Goal: Check status: Check status

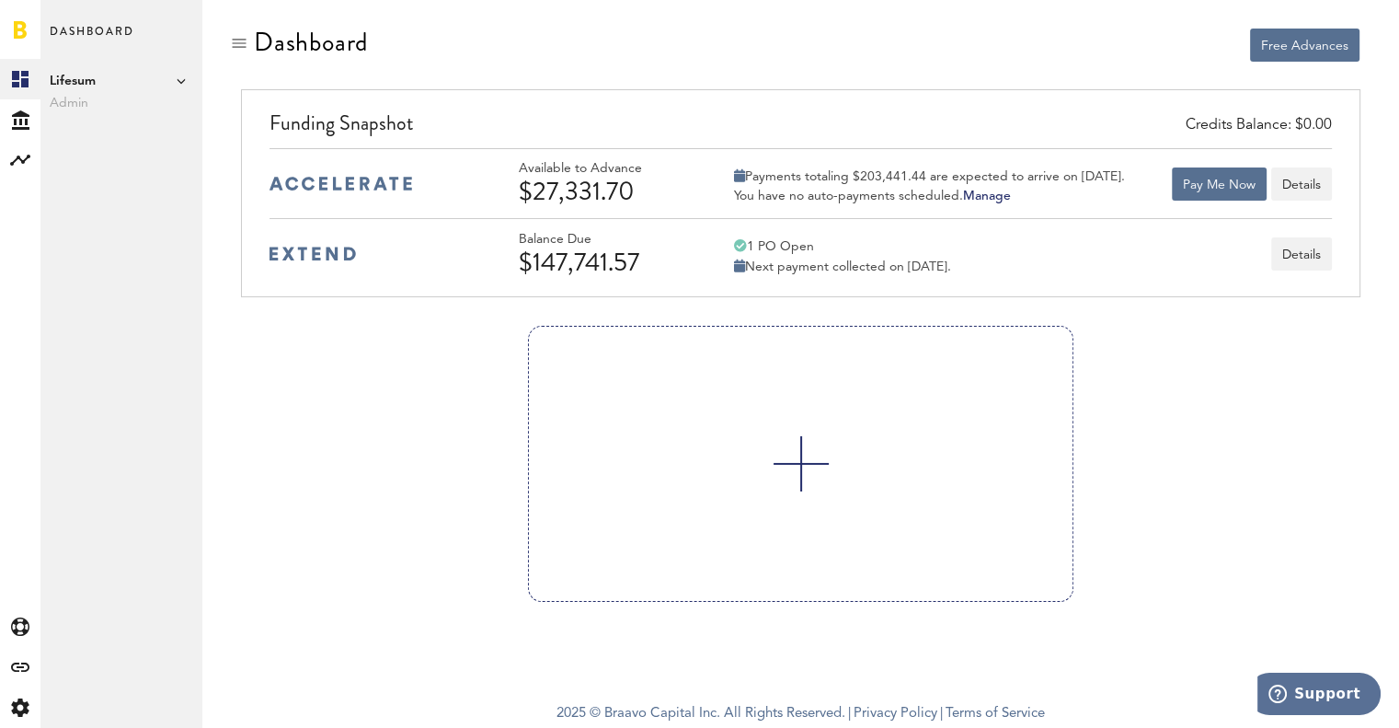
click at [1347, 249] on div "Credits Balance: $0.00 Funding Snapshot Available to Advance $27,331.70 Payment…" at bounding box center [800, 193] width 1119 height 208
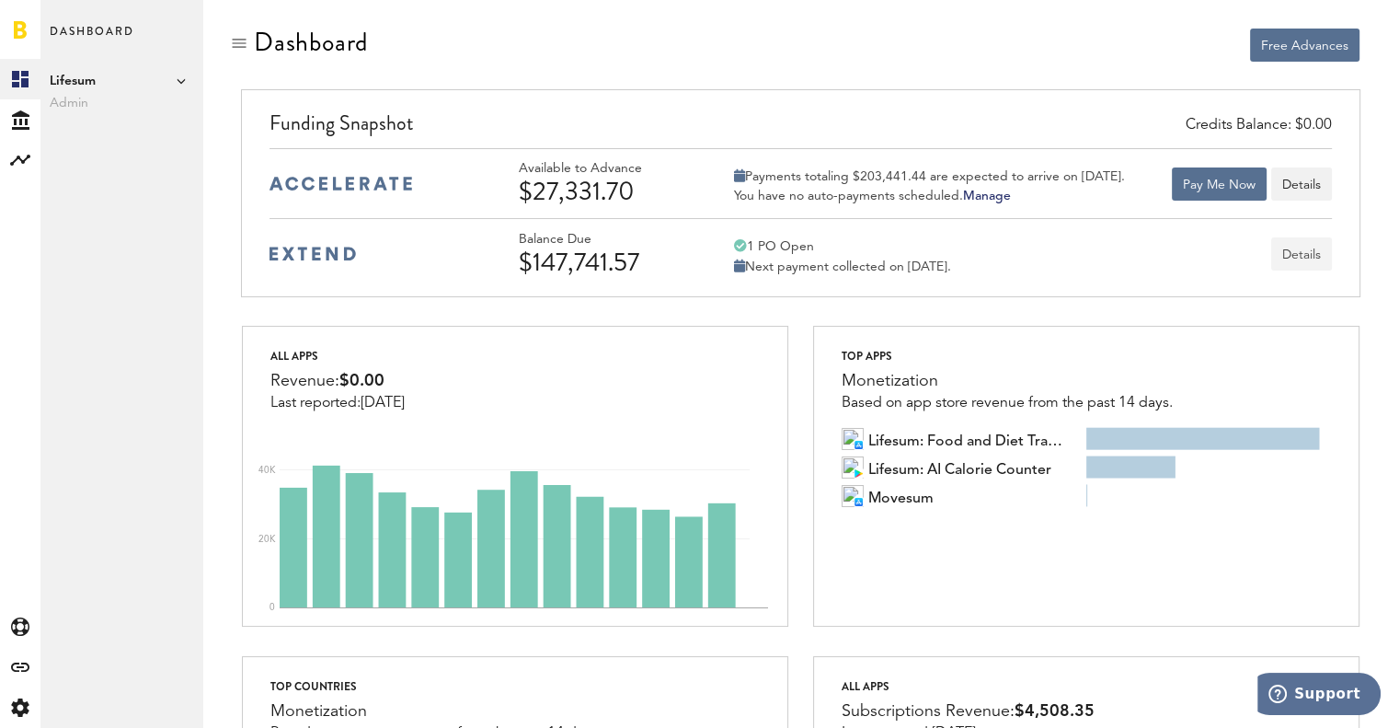
click at [1314, 256] on button "Details" at bounding box center [1301, 253] width 61 height 33
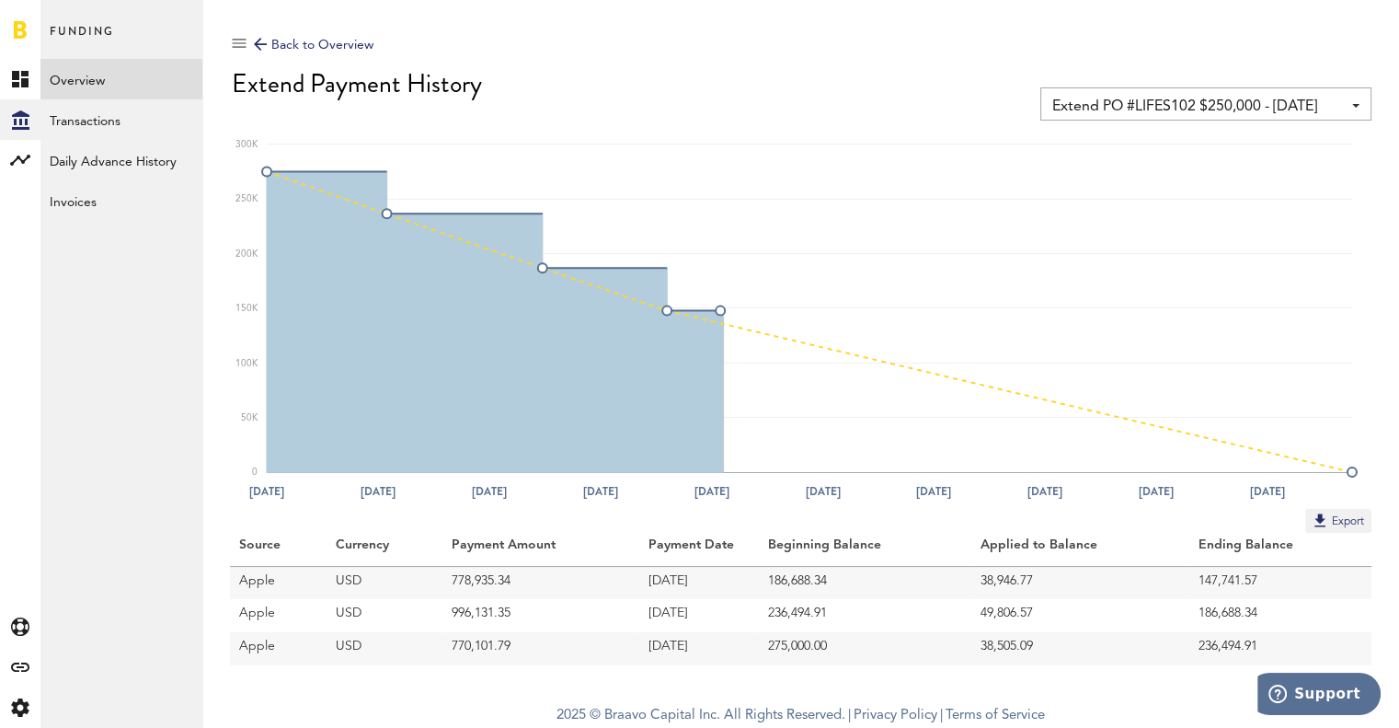
scroll to position [1, 0]
click at [250, 42] on div "Back to Overview Extend PO #LIFES102 $250,000 - [DATE] Extend PO #LIFES102 $250…" at bounding box center [801, 41] width 1142 height 29
click at [282, 40] on div "Back to Overview" at bounding box center [314, 44] width 120 height 22
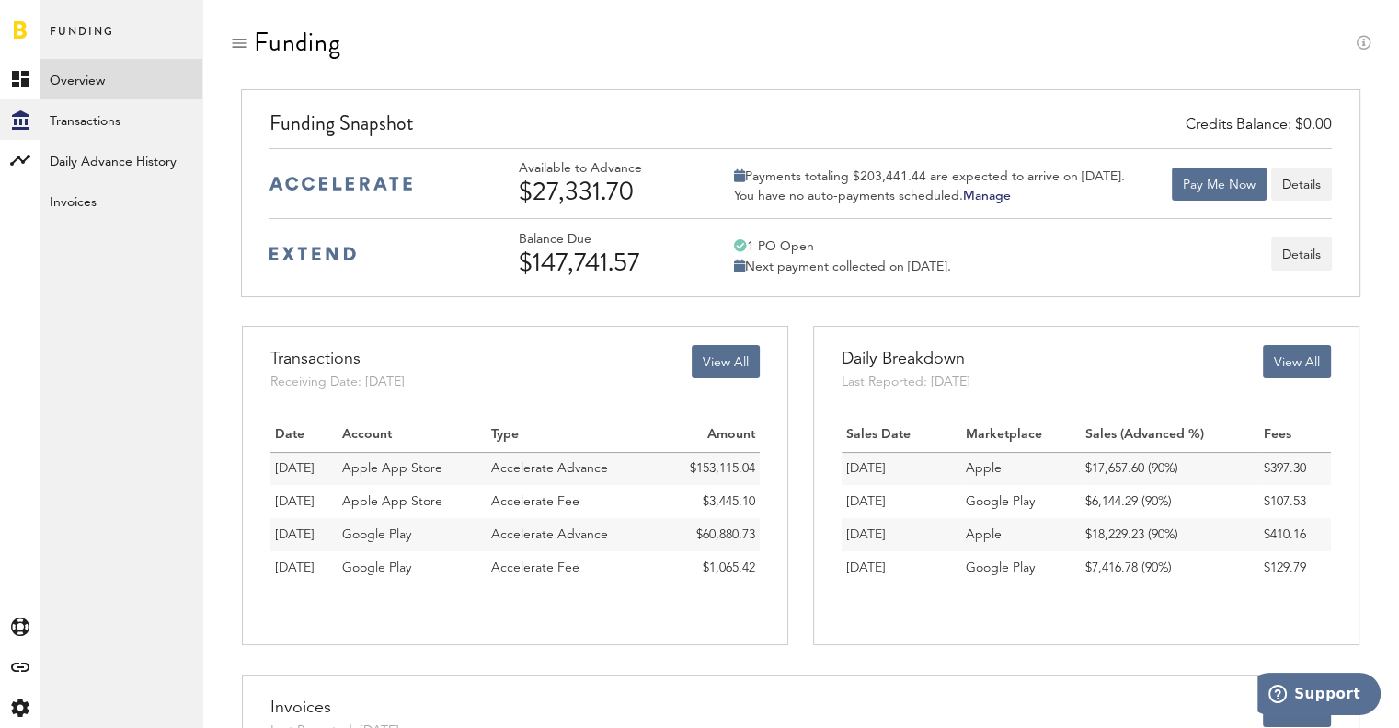
click at [604, 250] on div "$147,741.57" at bounding box center [606, 261] width 175 height 29
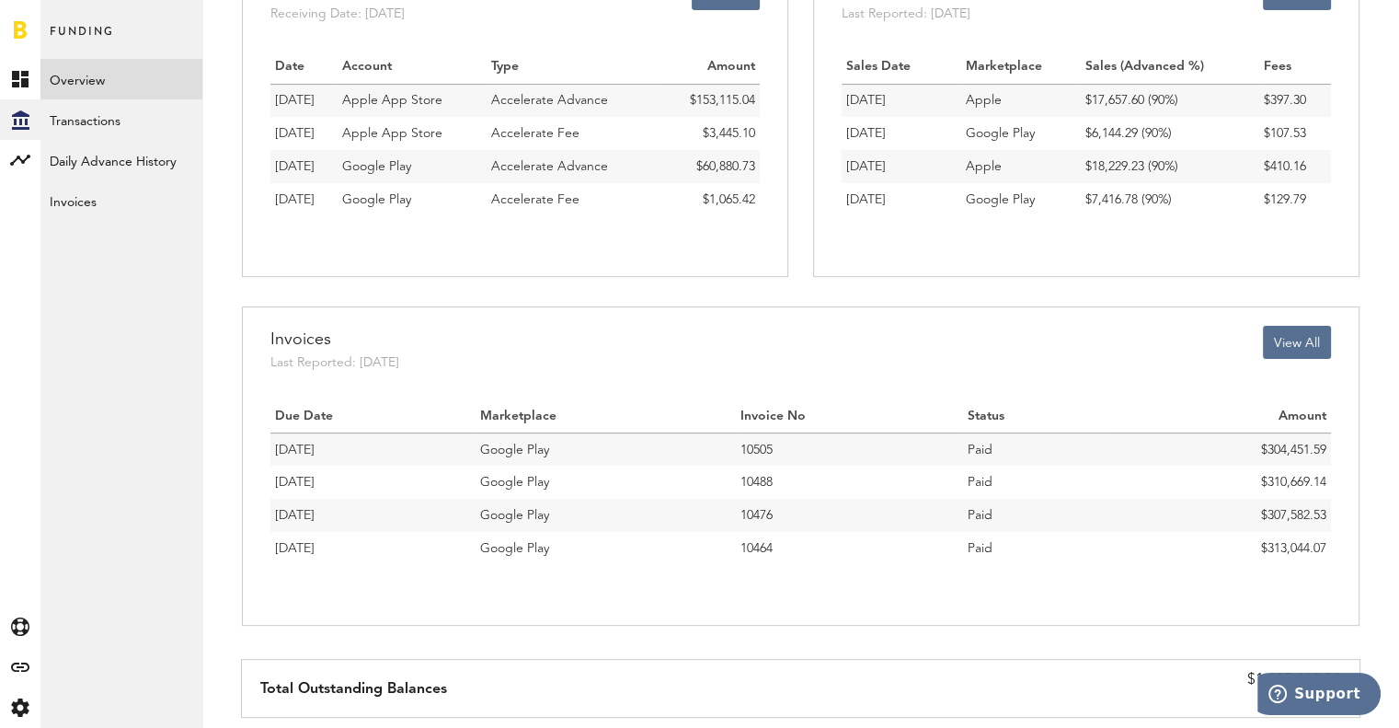
scroll to position [419, 0]
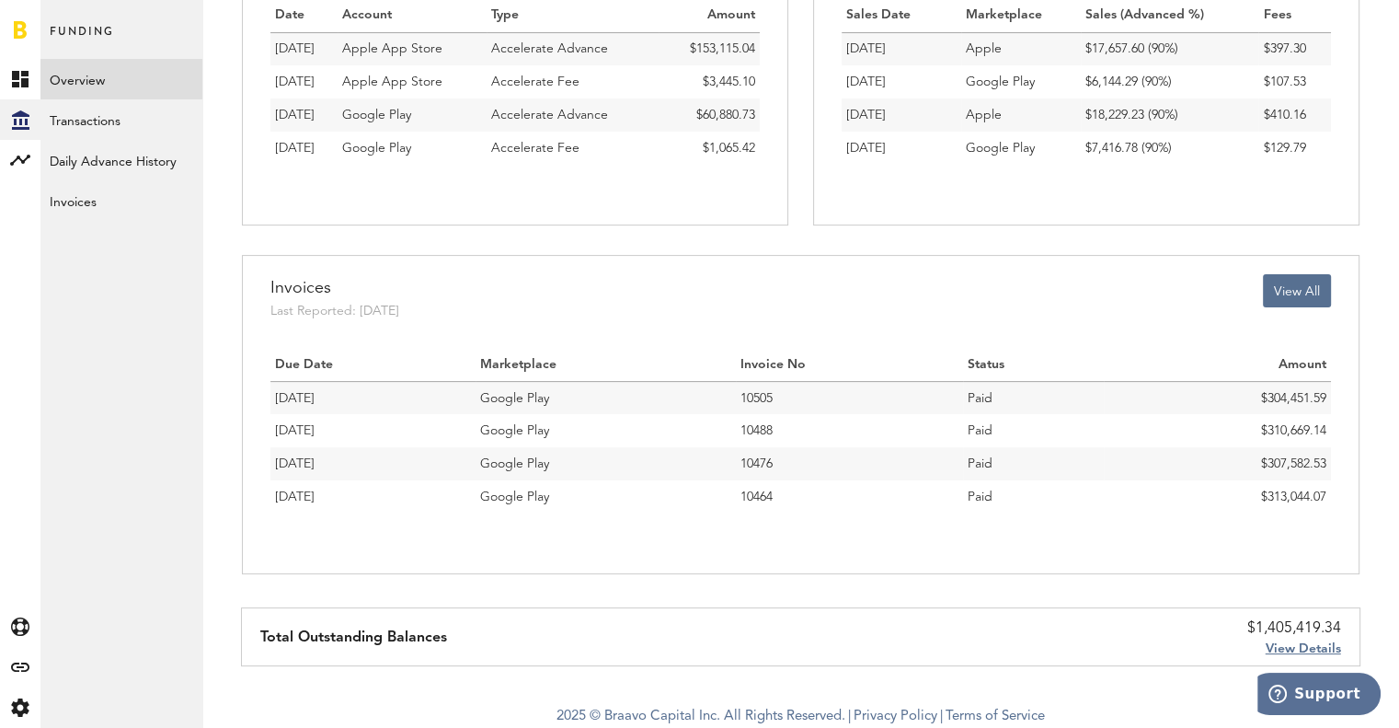
click at [1314, 644] on span "View Details" at bounding box center [1303, 648] width 75 height 13
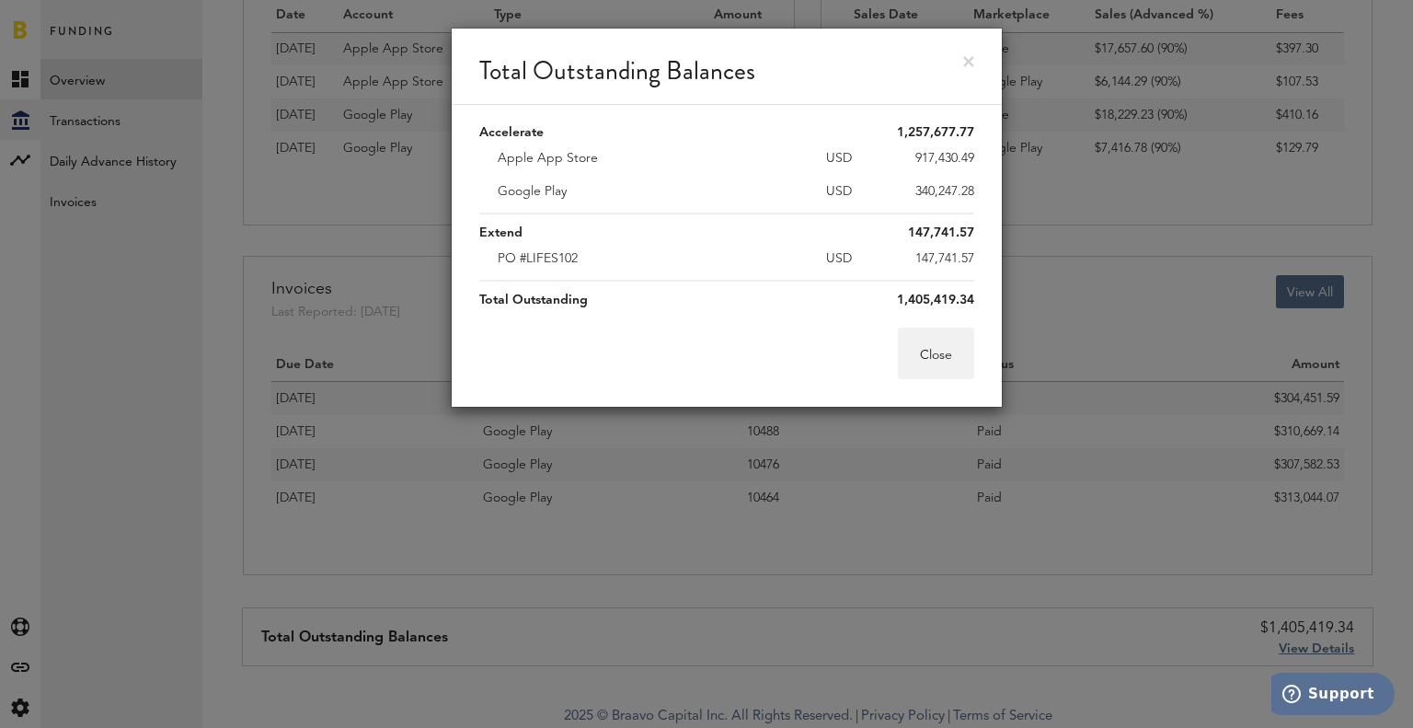
click at [644, 506] on div "Total Outstanding Balances Accelerate 1,257,677.77 Apple App Store USD 917,430.…" at bounding box center [726, 364] width 1372 height 728
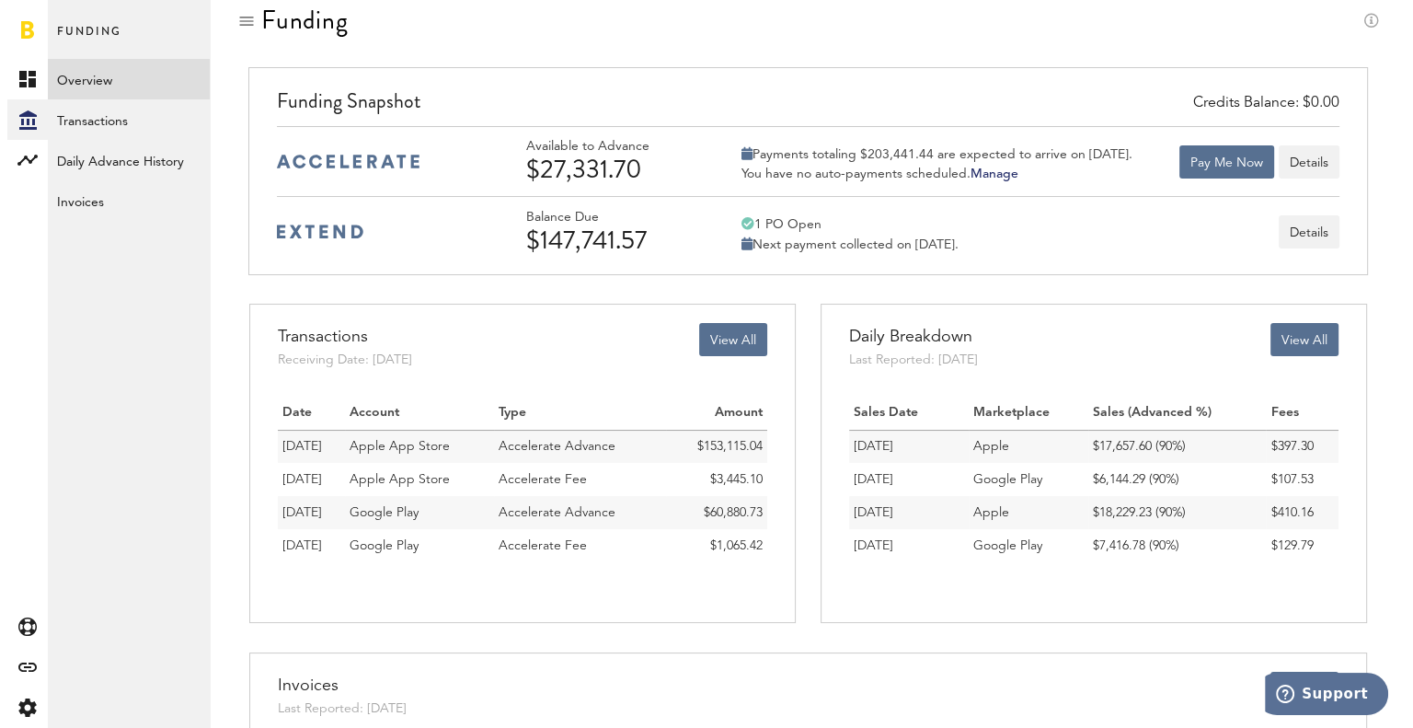
scroll to position [0, 0]
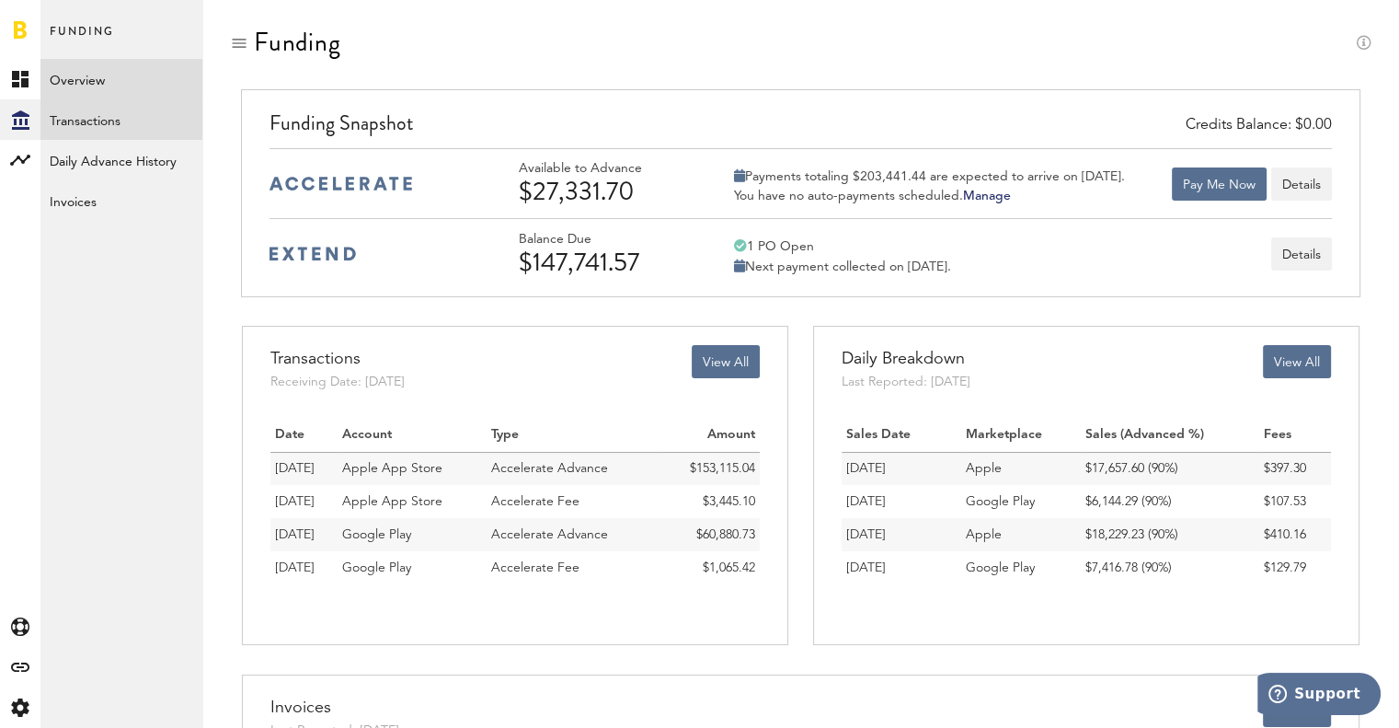
click at [146, 113] on link "Transactions" at bounding box center [121, 119] width 162 height 40
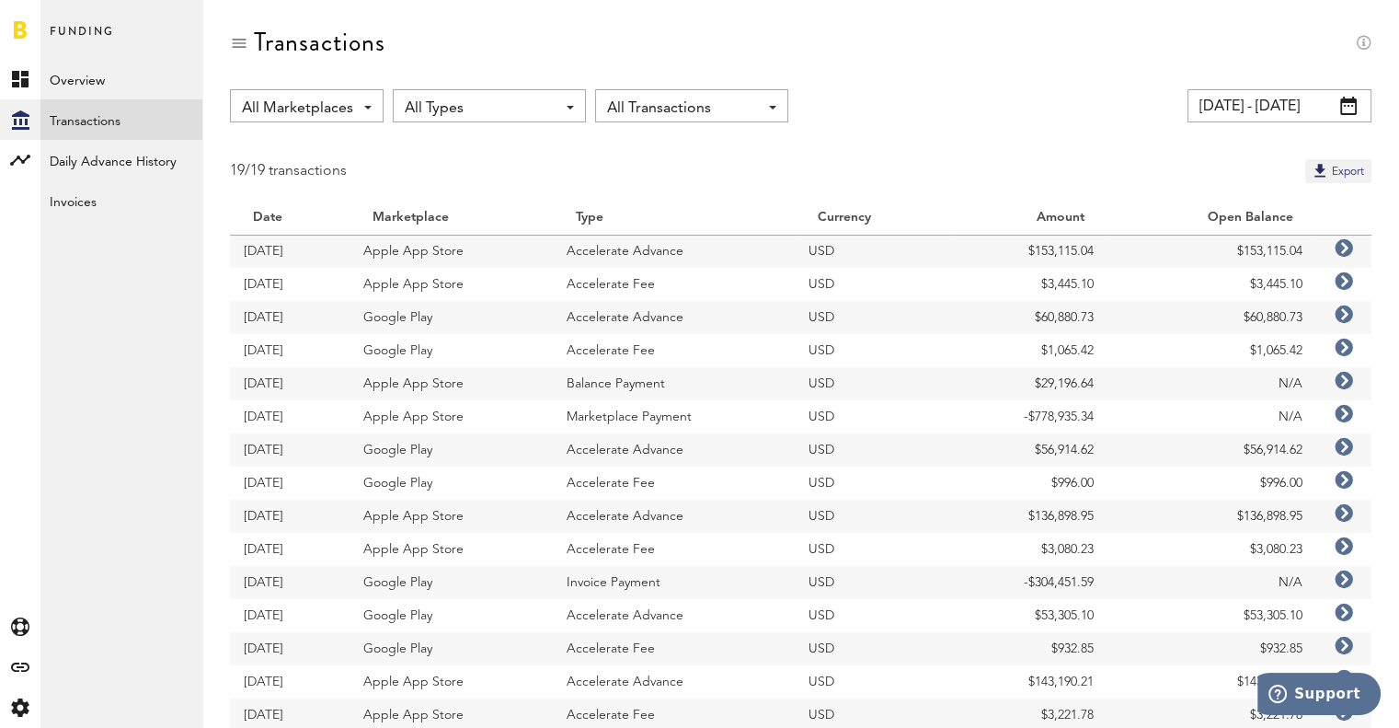
drag, startPoint x: 232, startPoint y: 169, endPoint x: 365, endPoint y: 169, distance: 133.4
click at [365, 169] on div "19/19 transactions Export" at bounding box center [801, 171] width 1142 height 24
drag, startPoint x: 232, startPoint y: 168, endPoint x: 379, endPoint y: 164, distance: 147.3
click at [375, 164] on div "19/19 transactions Export" at bounding box center [801, 171] width 1142 height 24
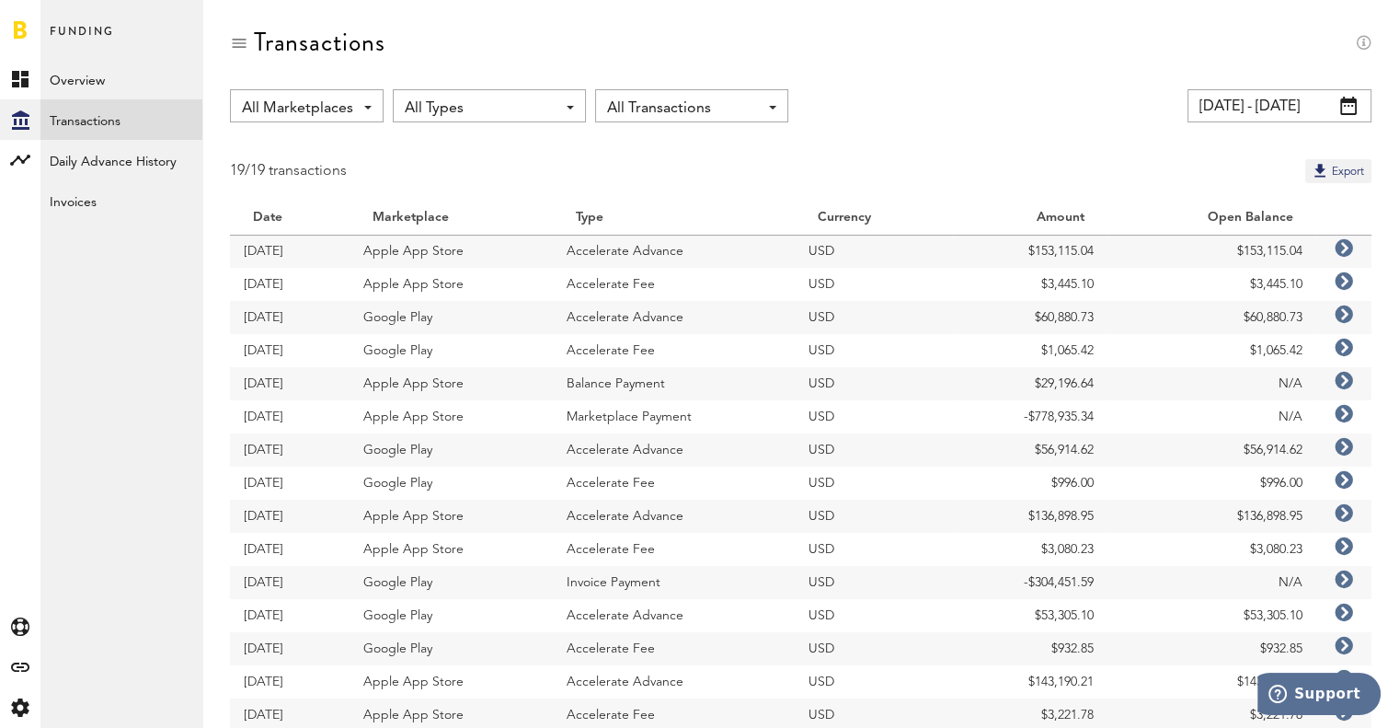
click at [379, 164] on div "19/19 transactions Export" at bounding box center [801, 171] width 1142 height 24
click at [82, 79] on link "Overview" at bounding box center [121, 79] width 162 height 40
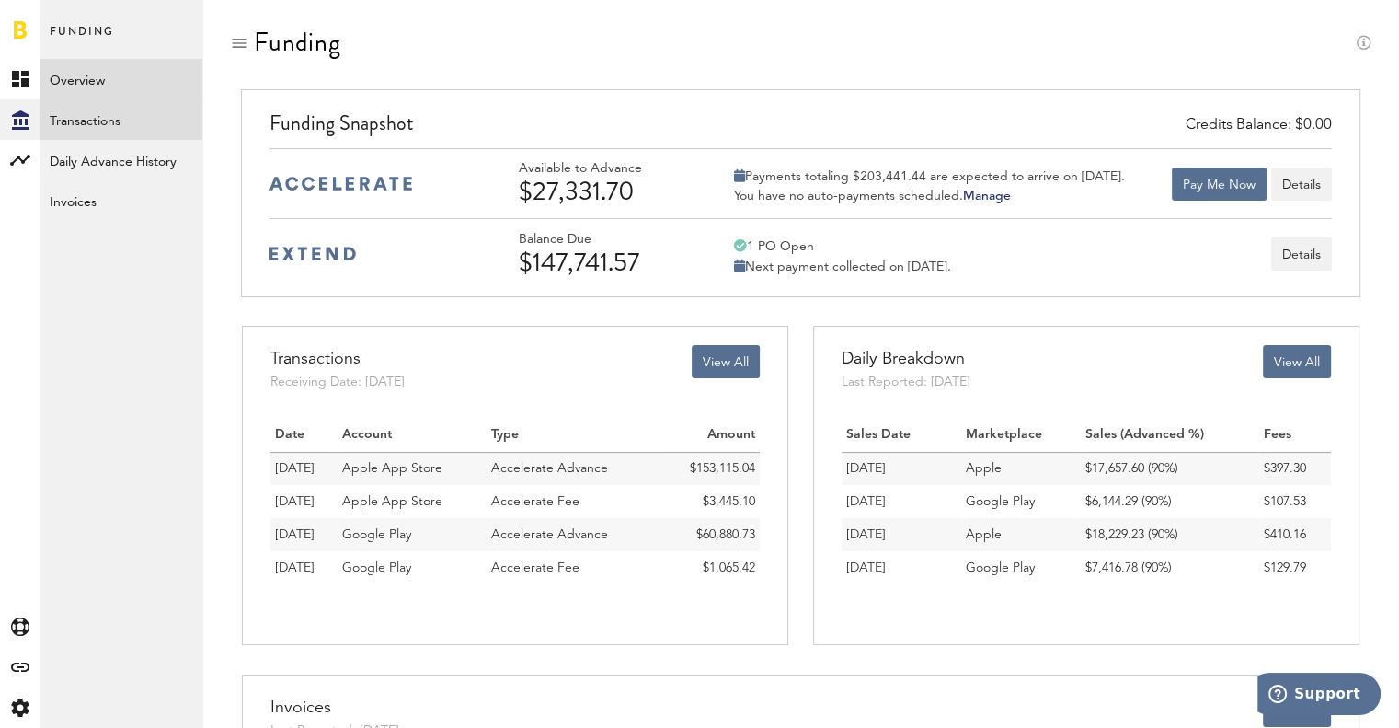
click at [85, 108] on link "Transactions" at bounding box center [121, 119] width 162 height 40
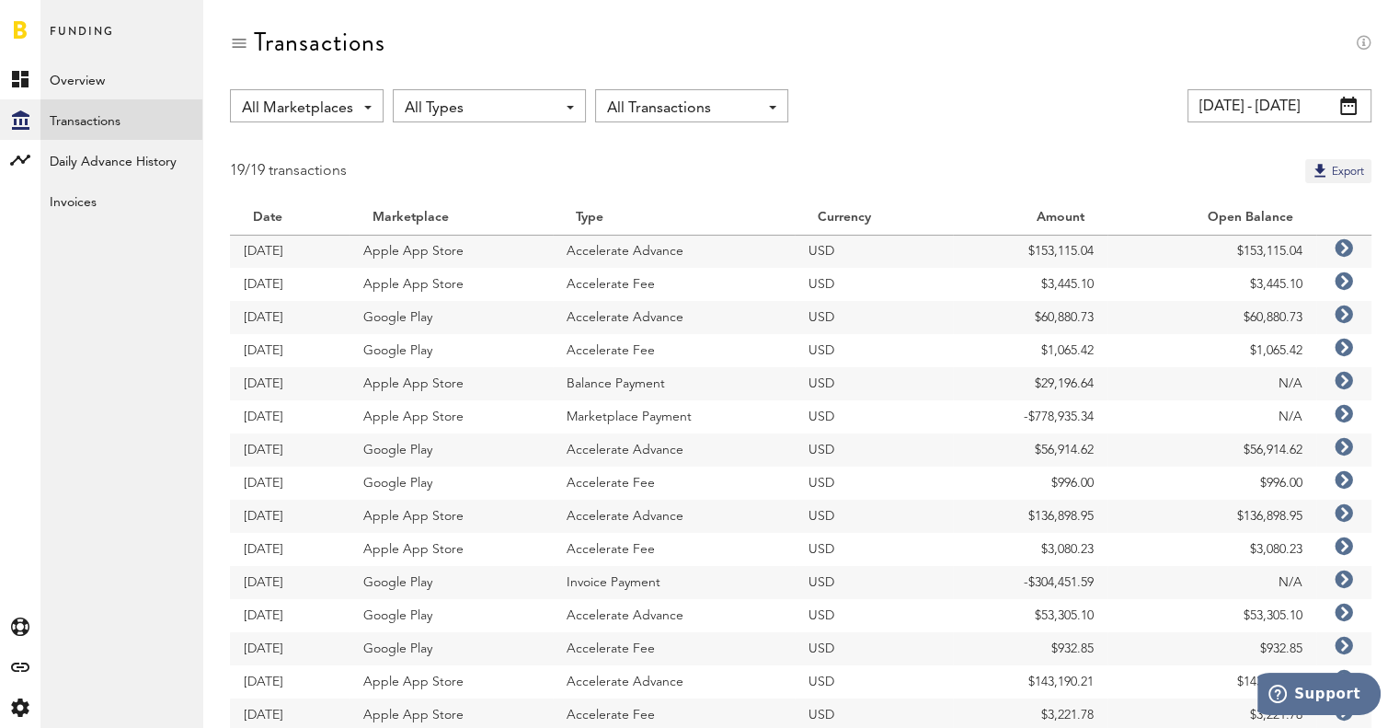
click at [541, 108] on span "All Types" at bounding box center [480, 108] width 151 height 31
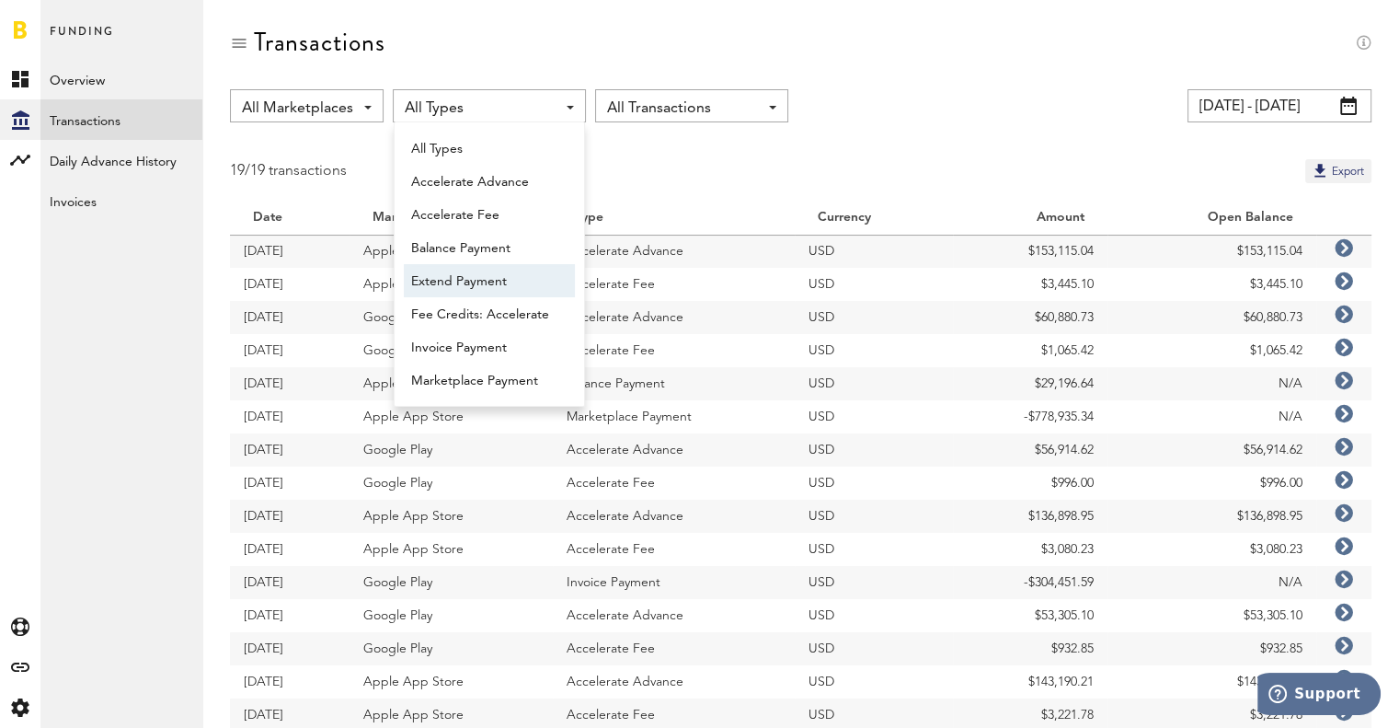
click at [522, 276] on span "Extend Payment" at bounding box center [489, 281] width 156 height 31
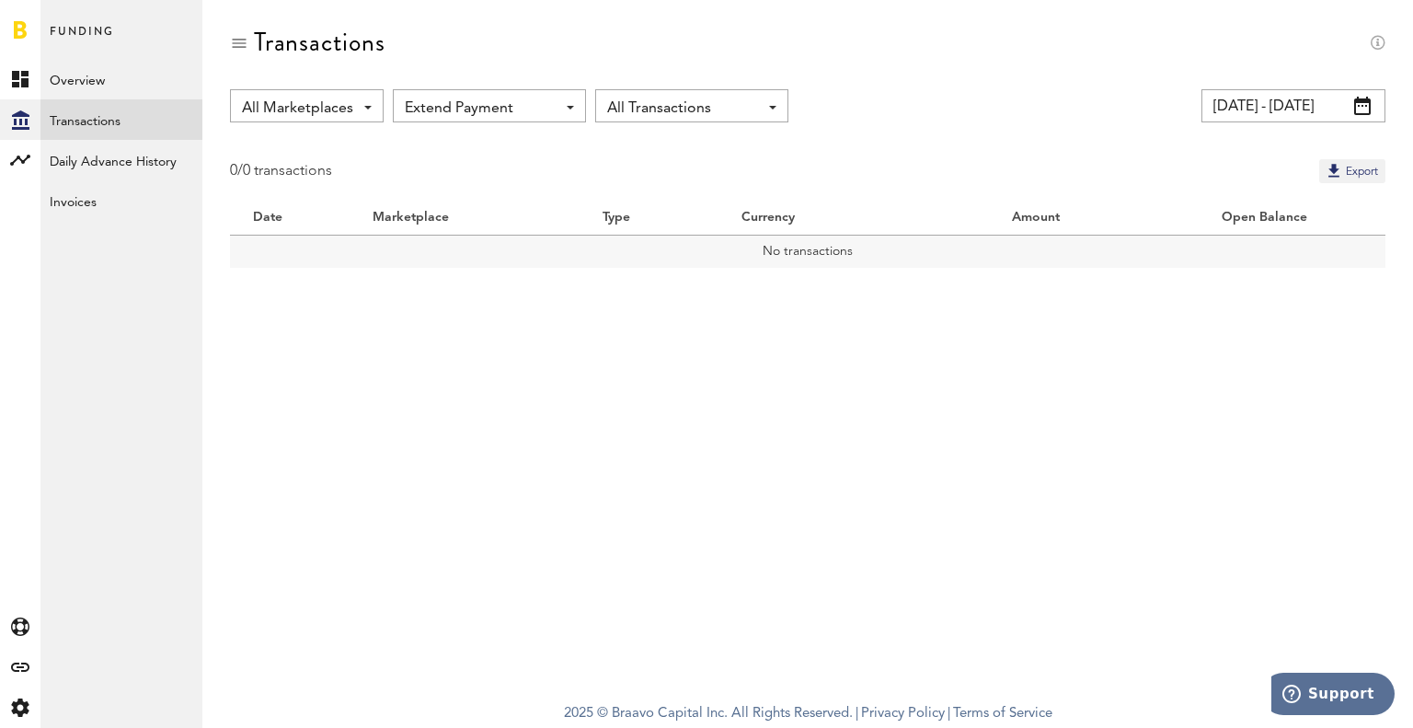
click at [327, 105] on span "All Marketplaces" at bounding box center [297, 108] width 111 height 31
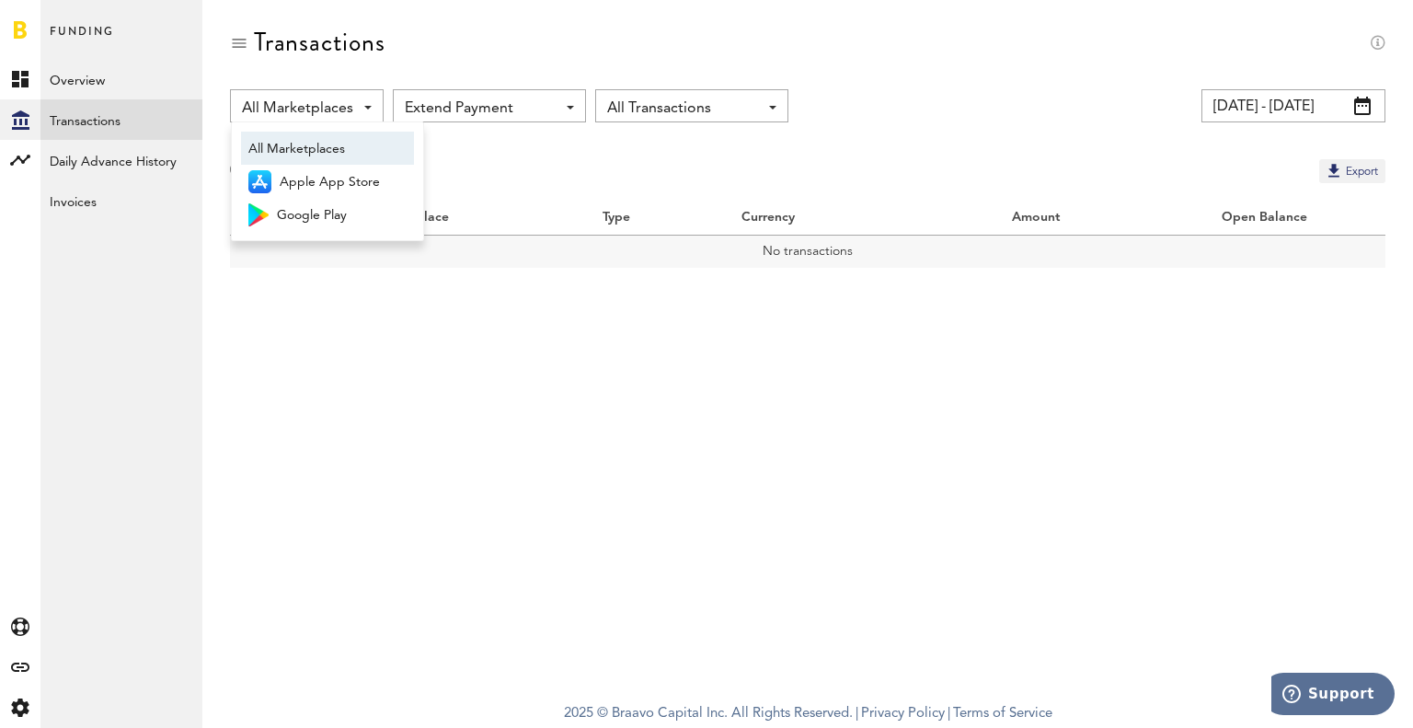
click at [480, 143] on div "All Marketplaces All Marketplaces Apple App Store Google Play Extend Payment Al…" at bounding box center [807, 192] width 1211 height 206
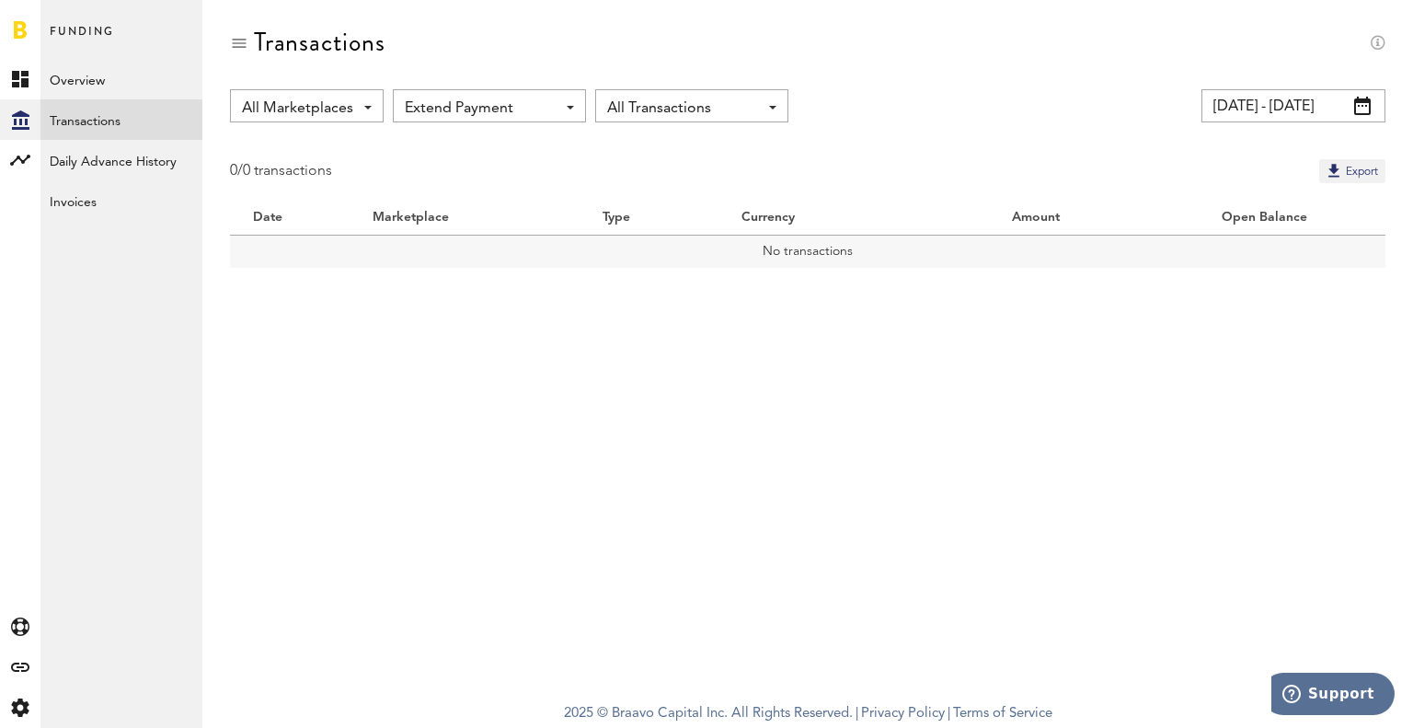
click at [557, 111] on div "Extend Payment All Types Accelerate Advance Accelerate Fee Balance Payment Exte…" at bounding box center [489, 105] width 193 height 33
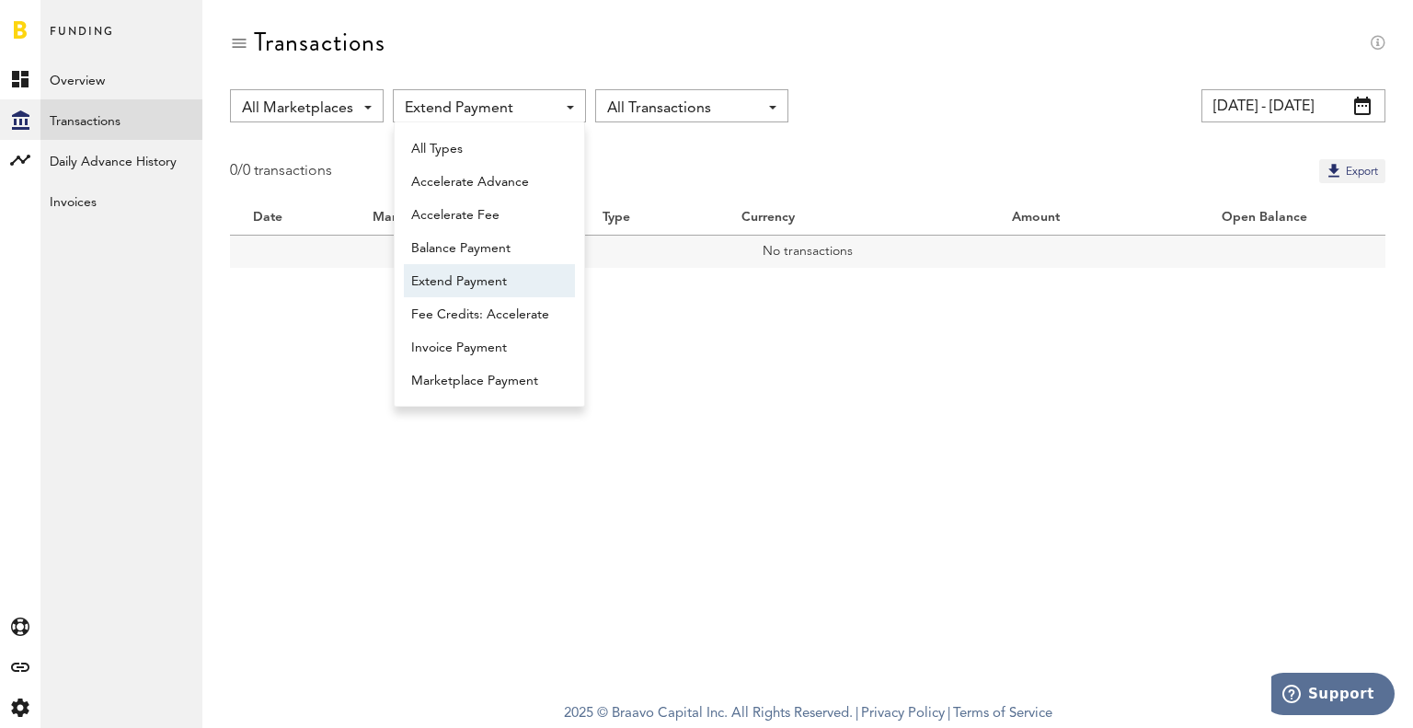
click at [557, 111] on div "Extend Payment All Types Accelerate Advance Accelerate Fee Balance Payment Exte…" at bounding box center [489, 105] width 193 height 33
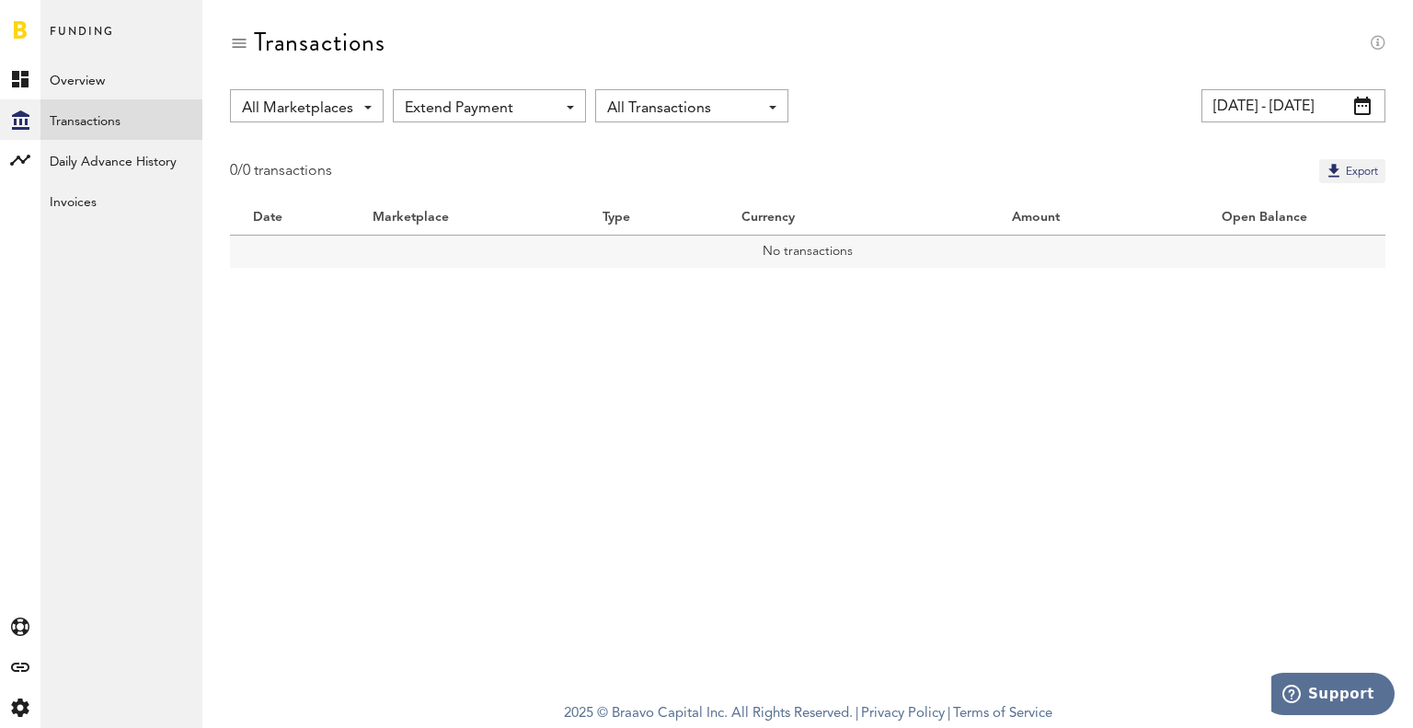
click at [1343, 105] on input "[DATE] - [DATE]" at bounding box center [1293, 105] width 184 height 33
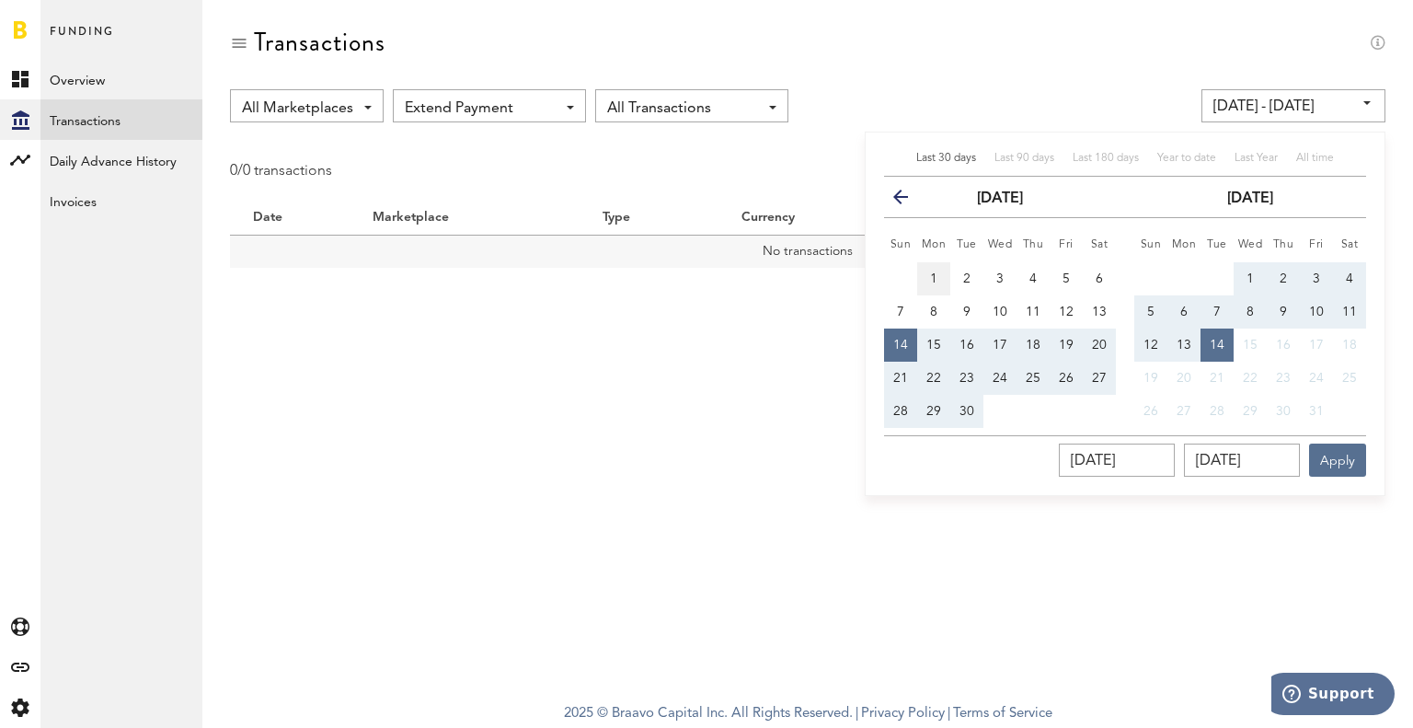
click at [935, 269] on button "1" at bounding box center [933, 278] width 33 height 33
type input "[DATE] - [DATE]"
type input "[DATE]"
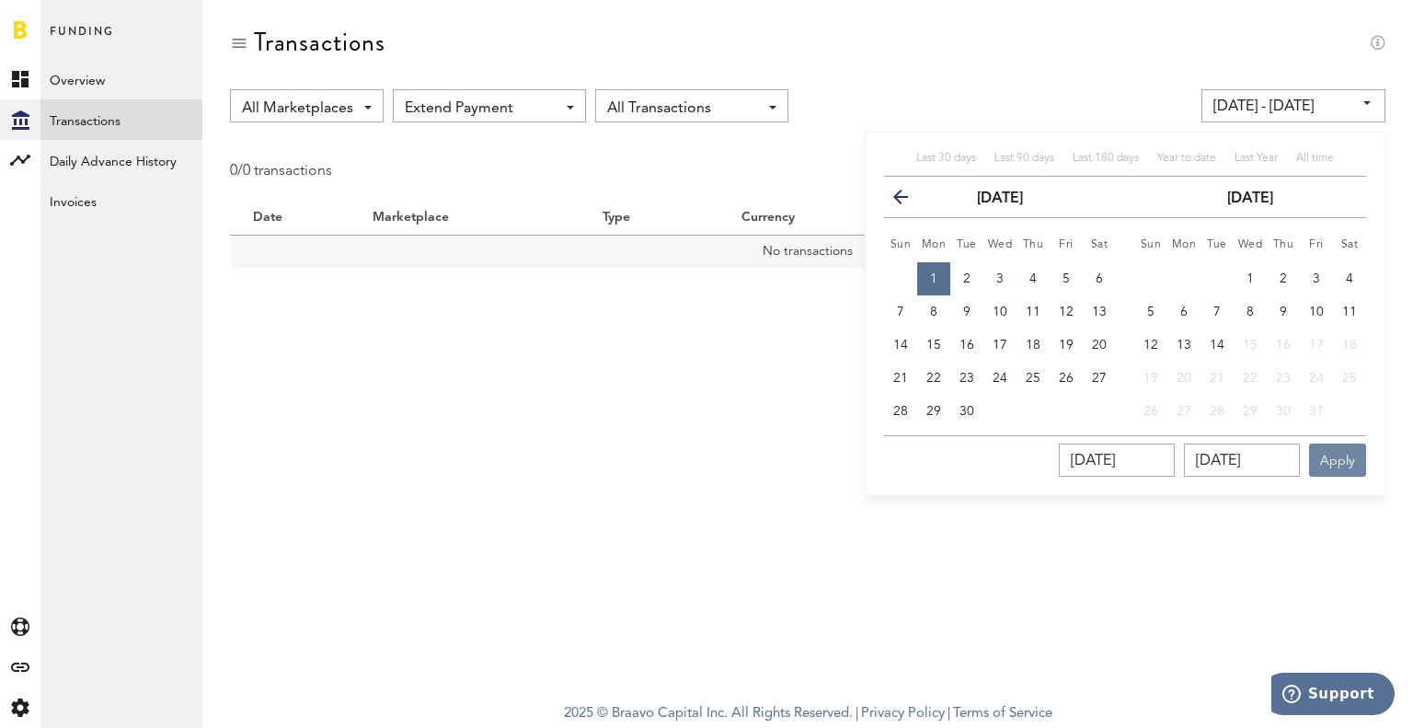
click at [1344, 461] on button "Apply" at bounding box center [1337, 459] width 57 height 33
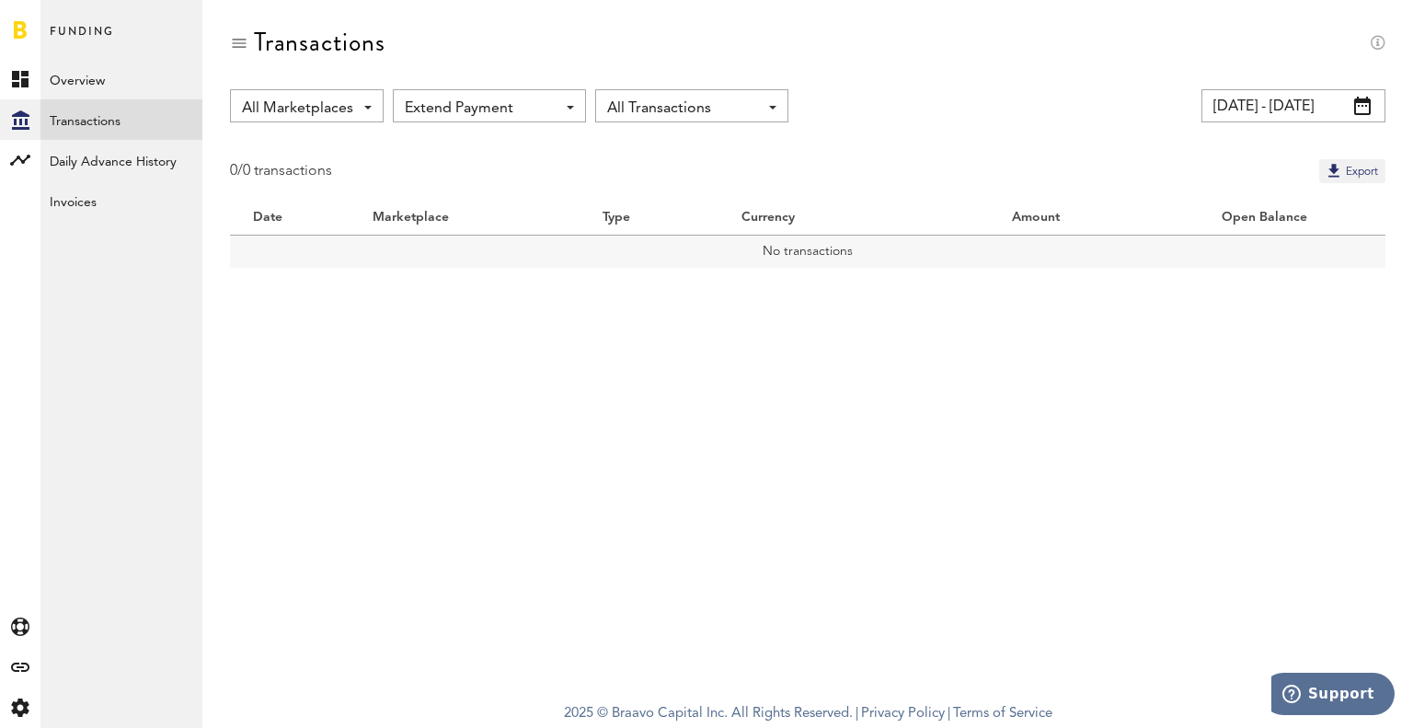
click at [1333, 104] on input "[DATE] - [DATE]" at bounding box center [1293, 105] width 184 height 33
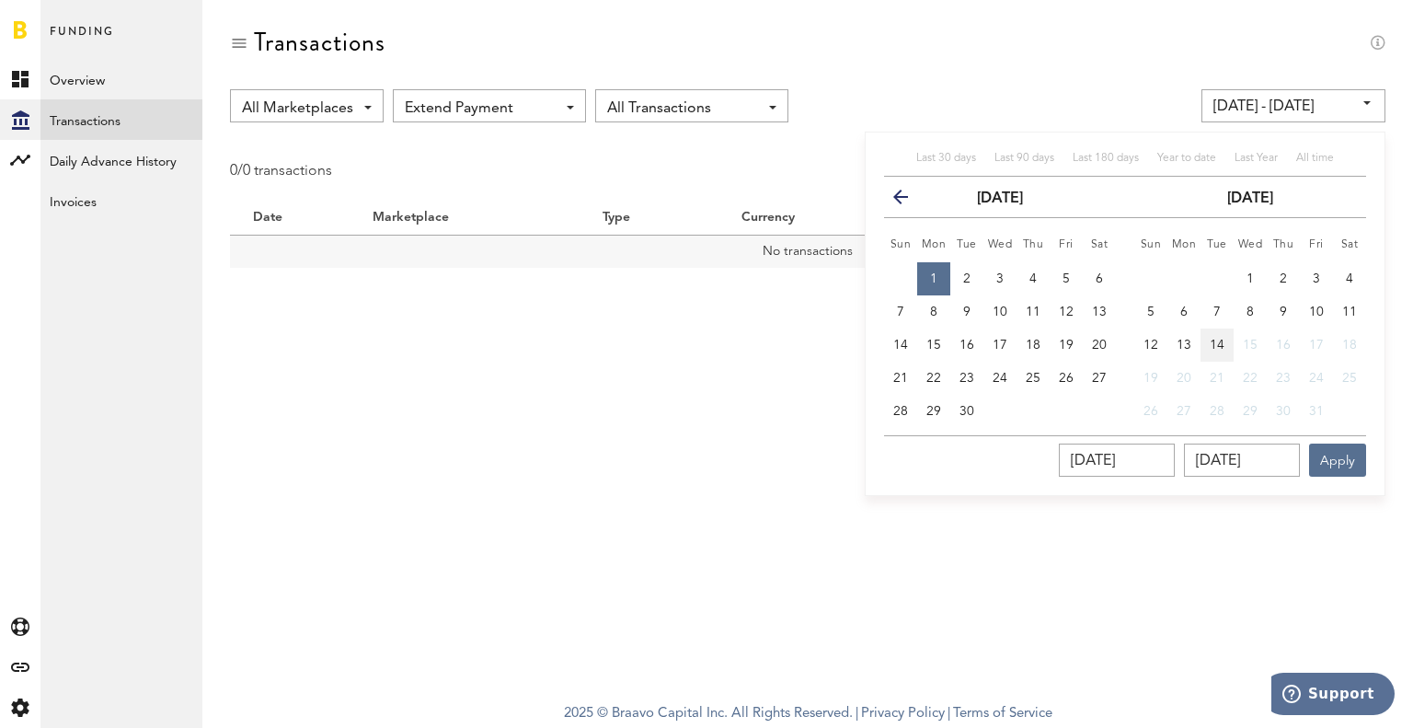
click at [1214, 343] on span "14" at bounding box center [1217, 345] width 15 height 13
type input "[DATE] - [DATE]"
type input "[DATE]"
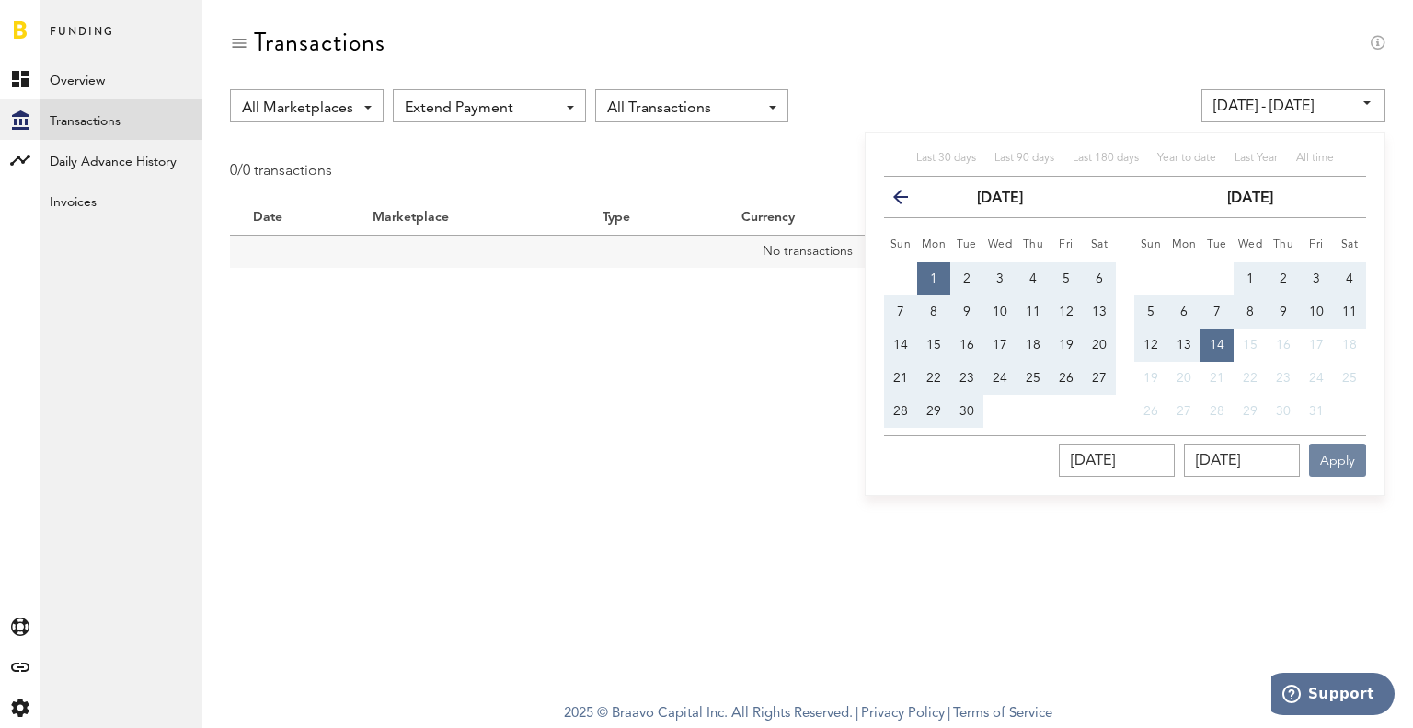
click at [1336, 452] on button "Apply" at bounding box center [1337, 459] width 57 height 33
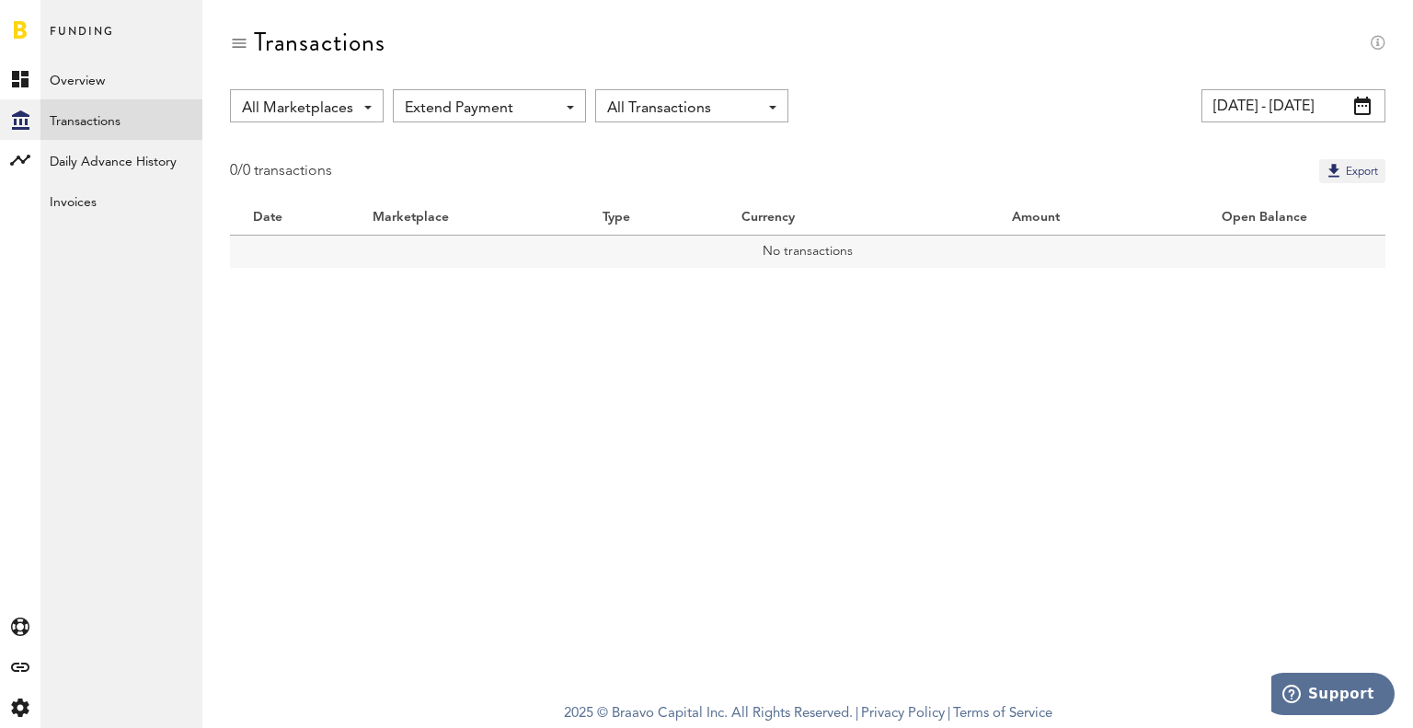
click at [475, 108] on span "Extend Payment" at bounding box center [480, 108] width 151 height 31
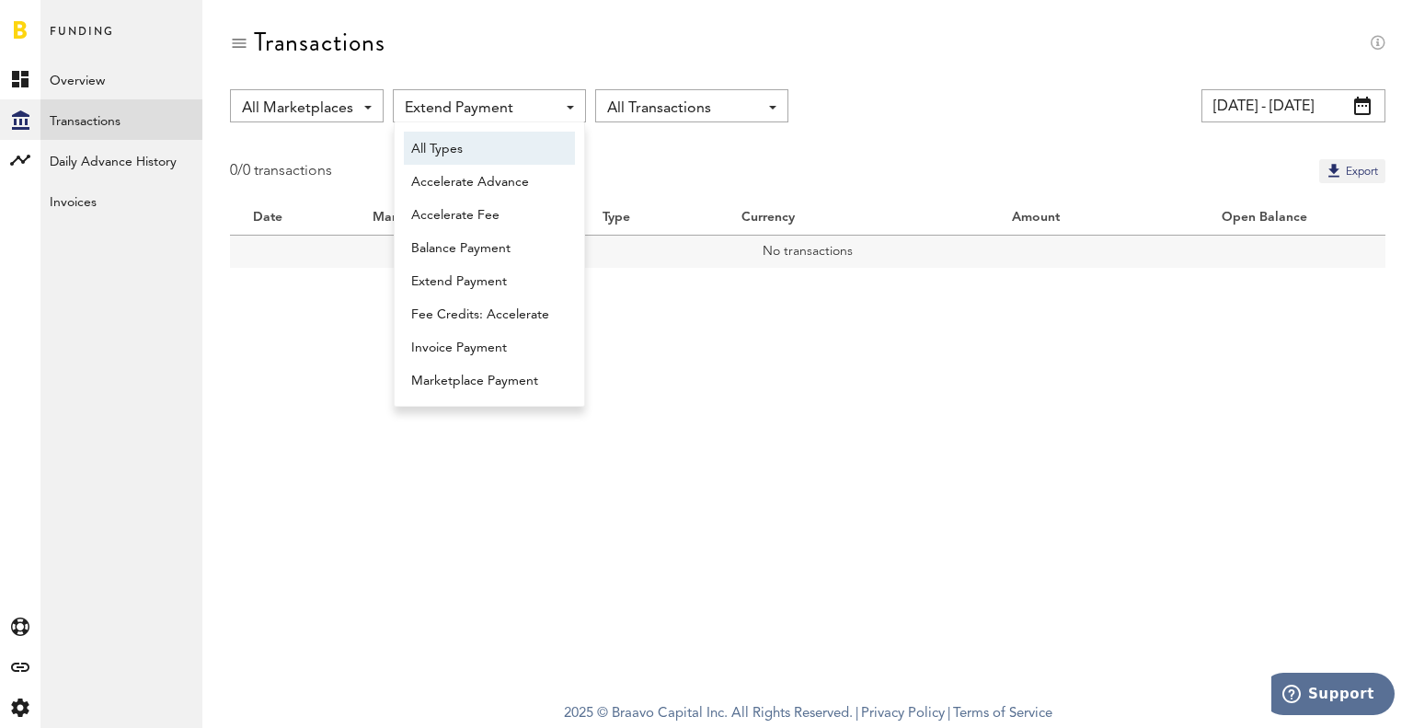
click at [449, 145] on span "All Types" at bounding box center [489, 148] width 156 height 31
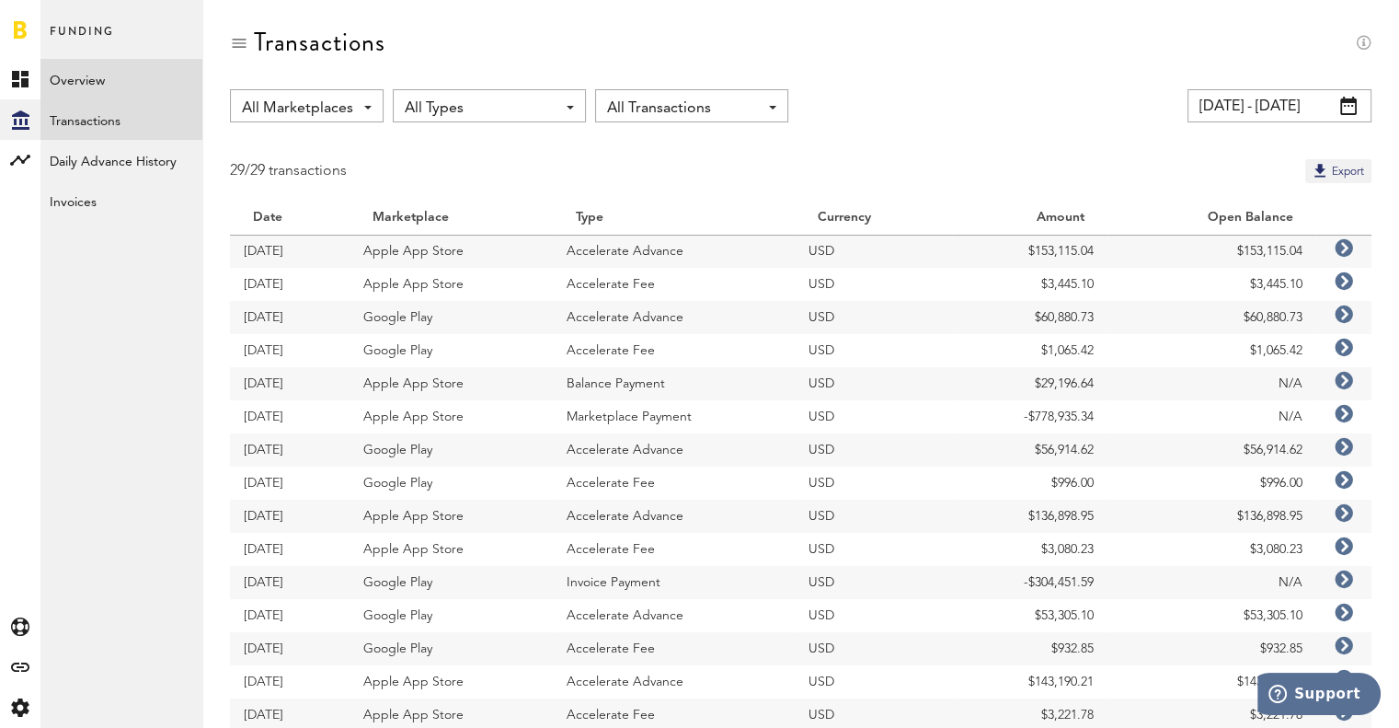
click at [120, 73] on link "Overview" at bounding box center [121, 79] width 162 height 40
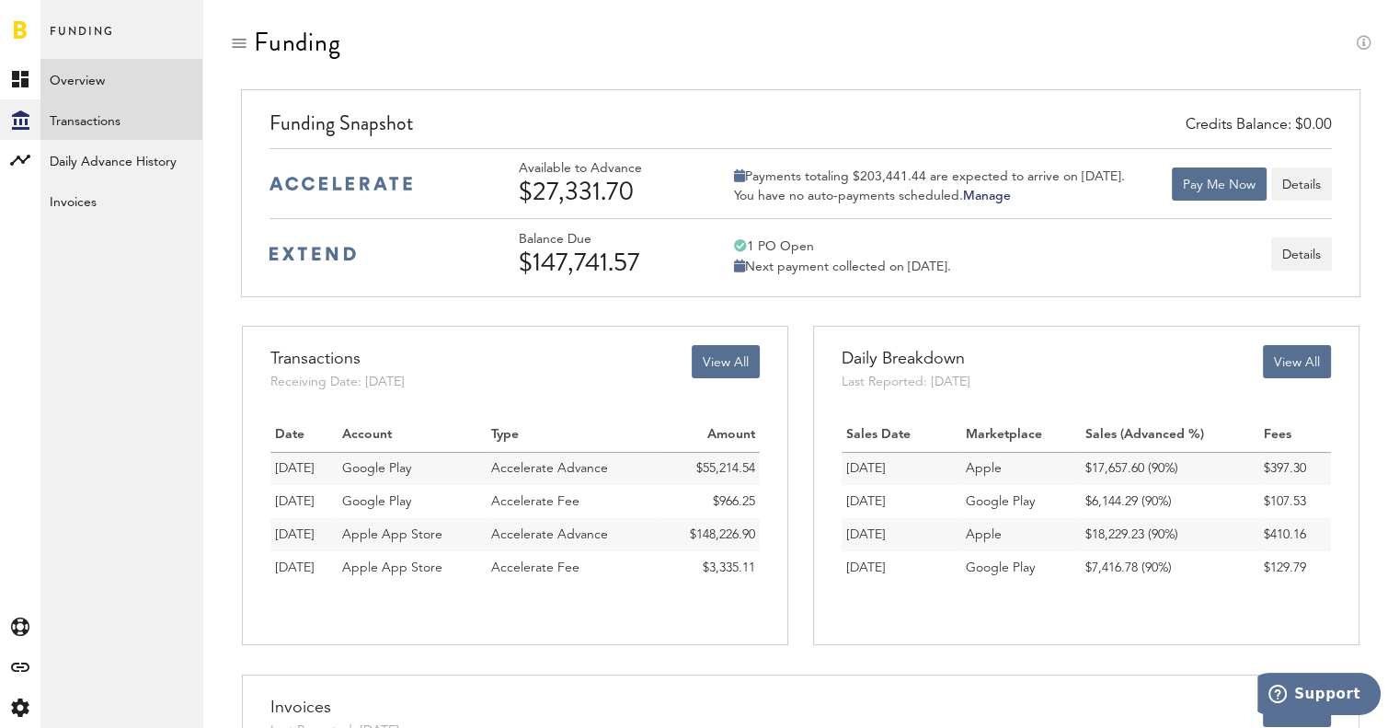
click at [124, 118] on link "Transactions" at bounding box center [121, 119] width 162 height 40
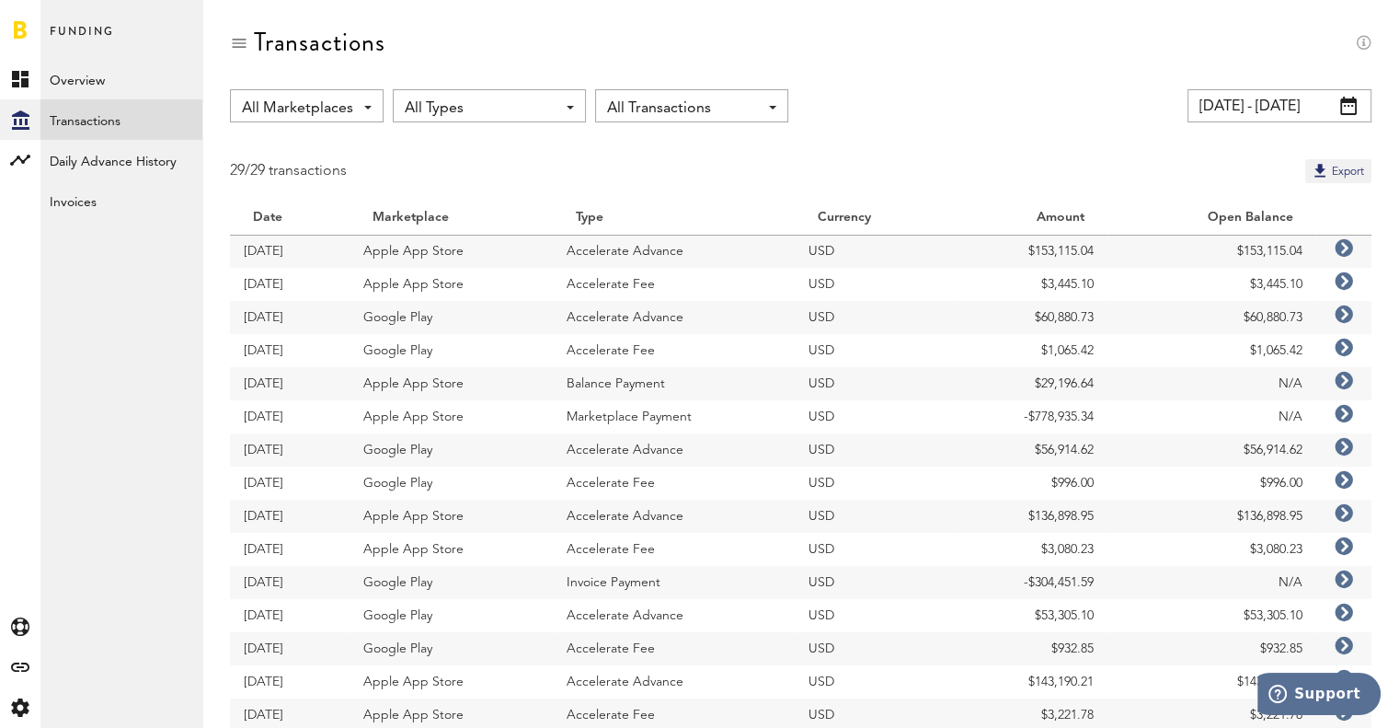
click at [453, 98] on span "All Types" at bounding box center [480, 108] width 151 height 31
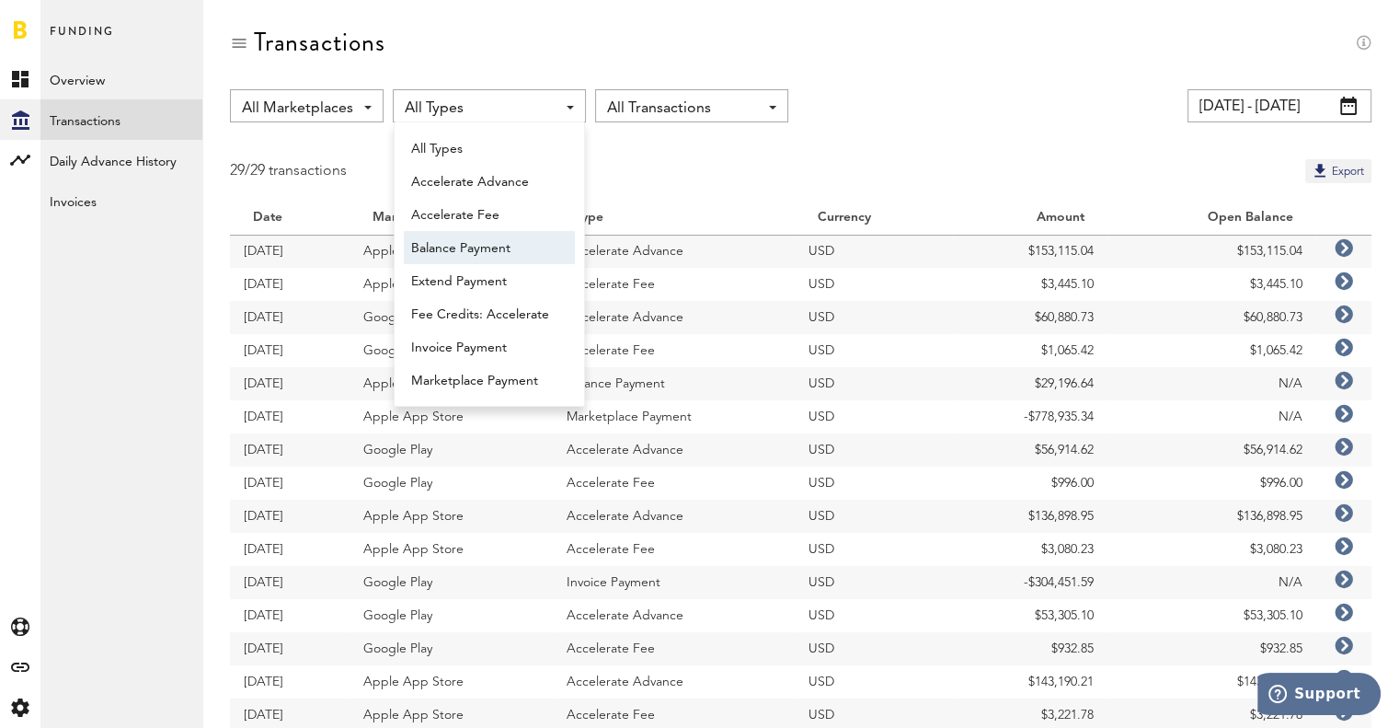
click at [453, 242] on span "Balance Payment" at bounding box center [489, 248] width 156 height 31
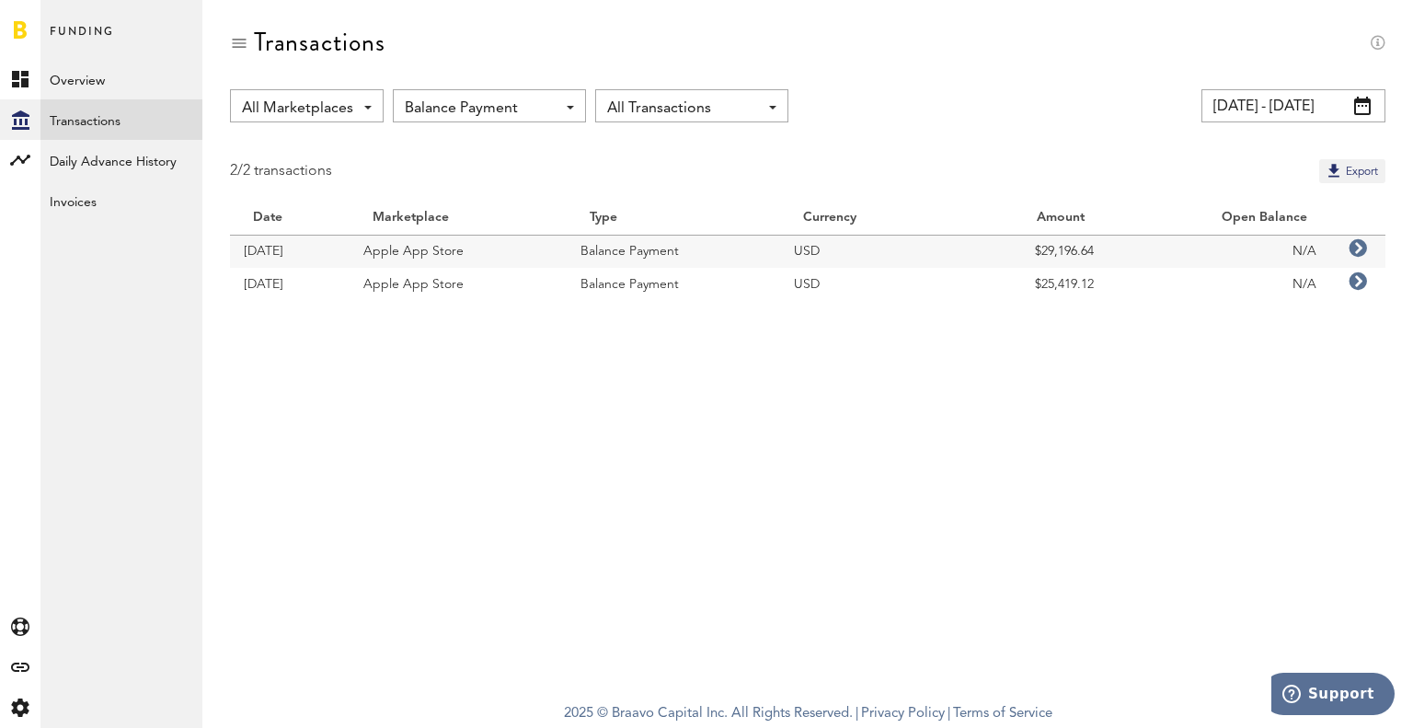
click at [1353, 248] on icon at bounding box center [1358, 248] width 18 height 18
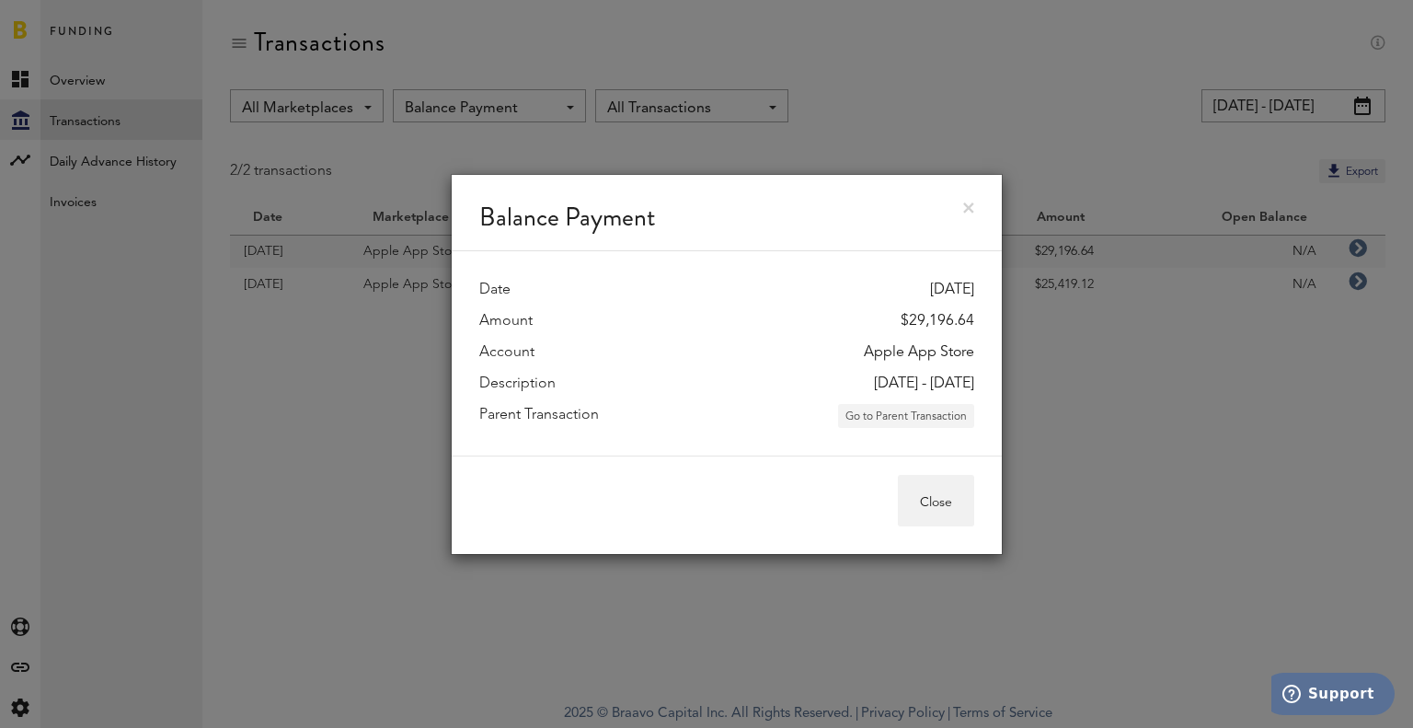
click at [894, 412] on button "Go to Parent Transaction" at bounding box center [906, 416] width 136 height 24
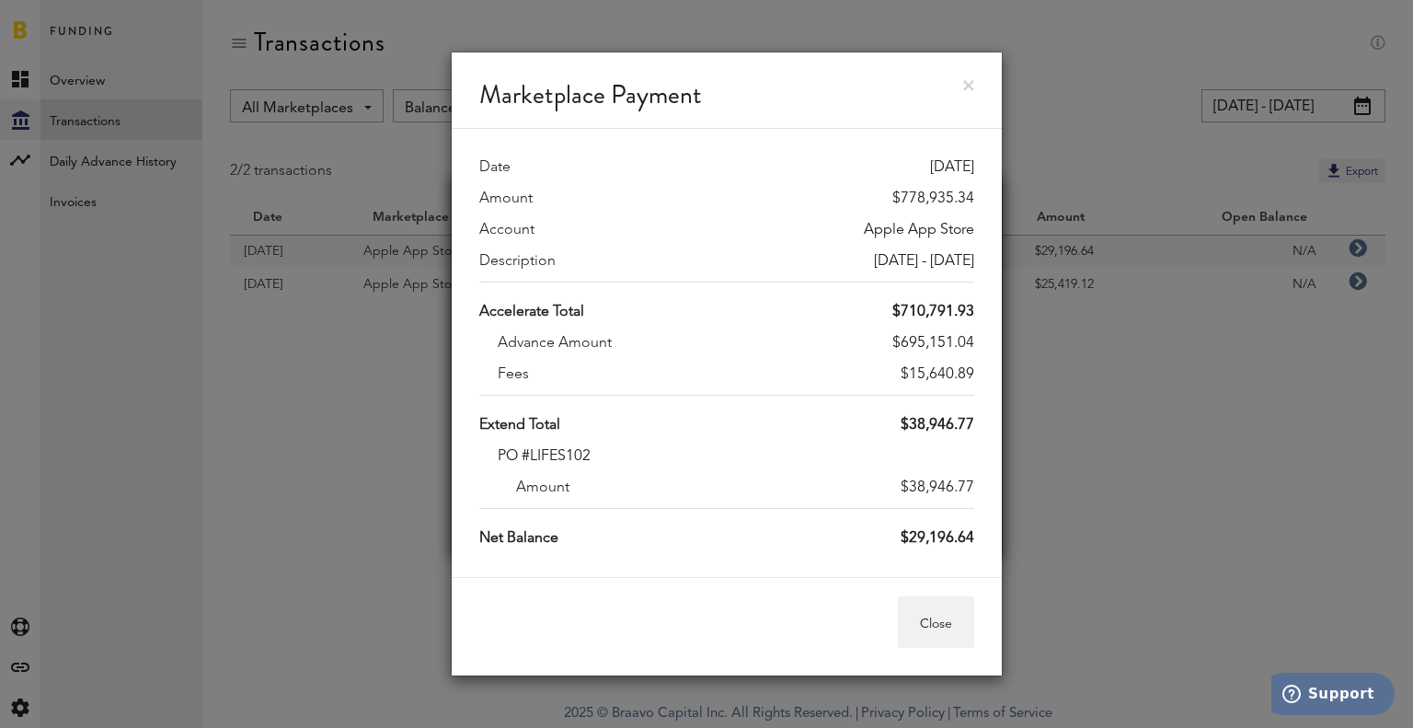
click at [970, 76] on div "Marketplace Payment" at bounding box center [727, 90] width 550 height 76
click at [970, 79] on div "Marketplace Payment" at bounding box center [727, 90] width 550 height 76
click at [970, 80] on link at bounding box center [968, 85] width 11 height 11
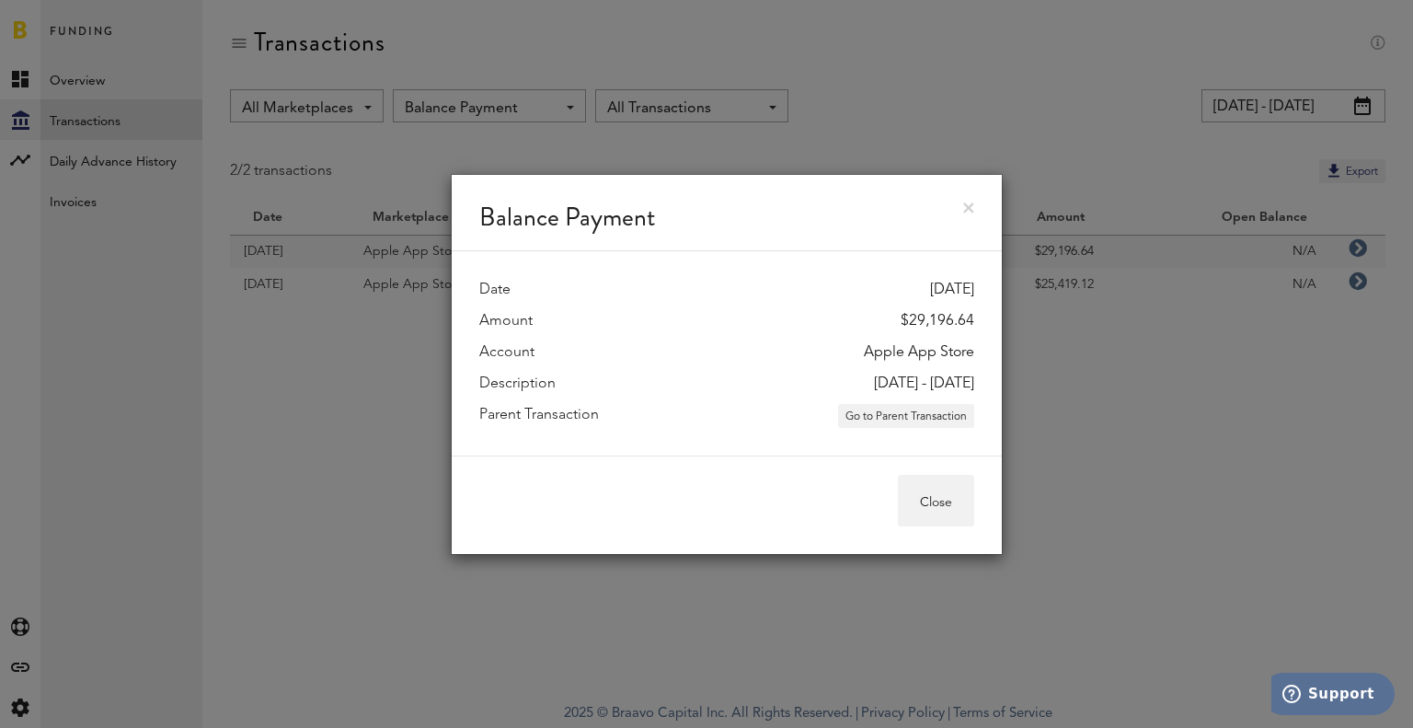
click at [969, 202] on link at bounding box center [968, 207] width 11 height 11
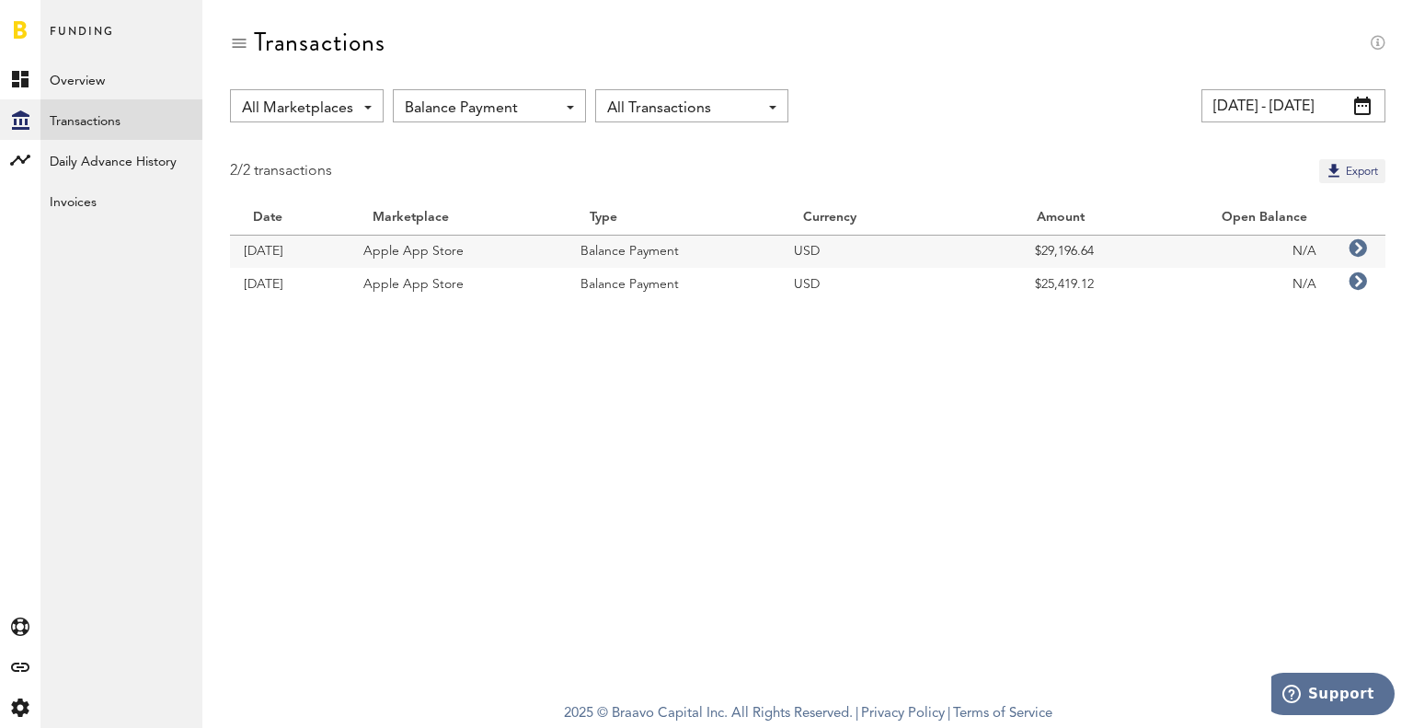
click at [1352, 286] on icon at bounding box center [1358, 281] width 18 height 18
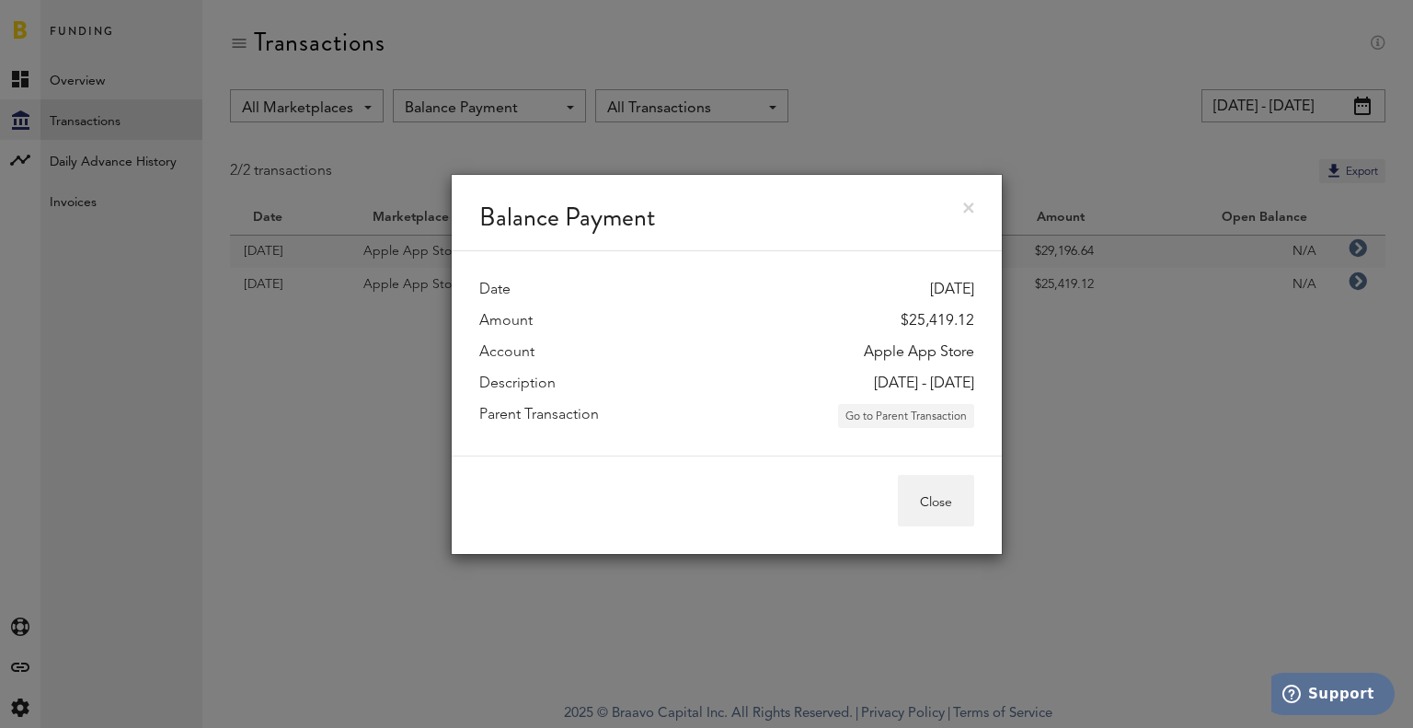
click at [917, 417] on button "Go to Parent Transaction" at bounding box center [906, 416] width 136 height 24
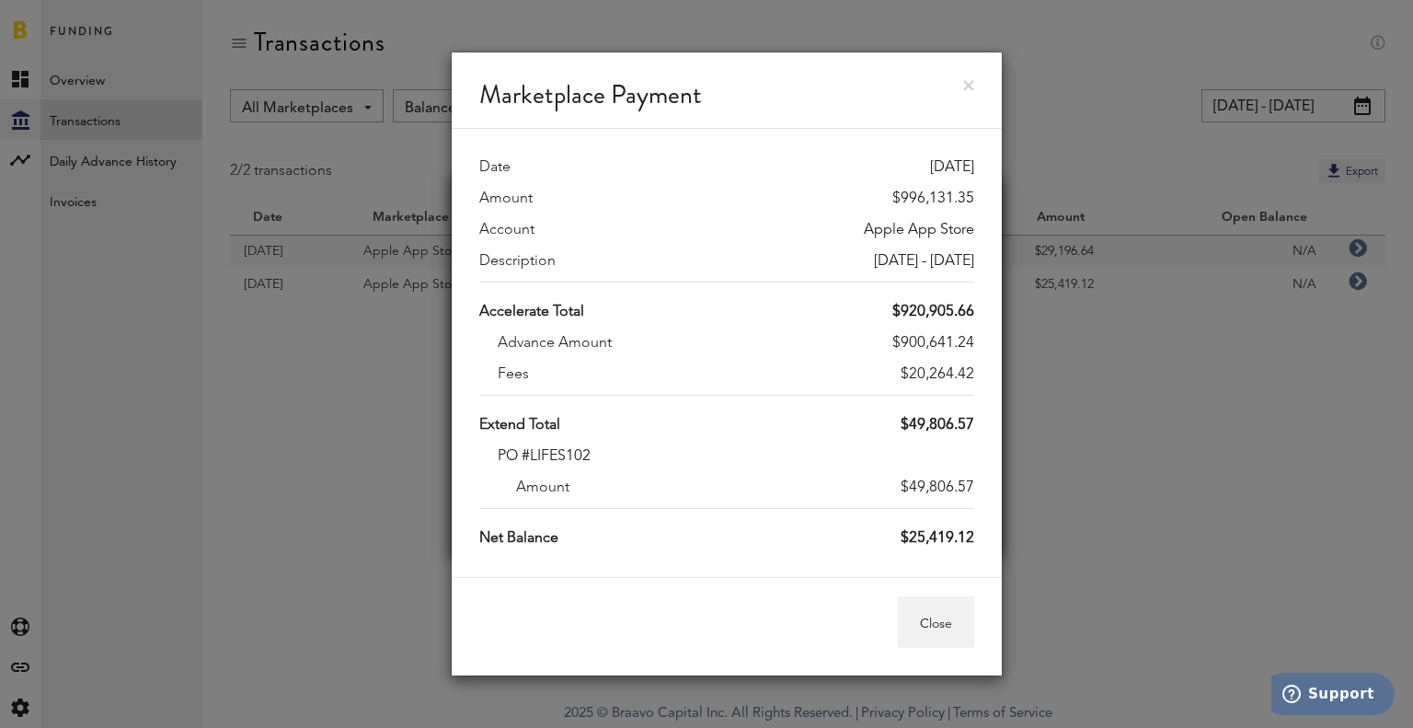
click at [969, 86] on link at bounding box center [968, 85] width 11 height 11
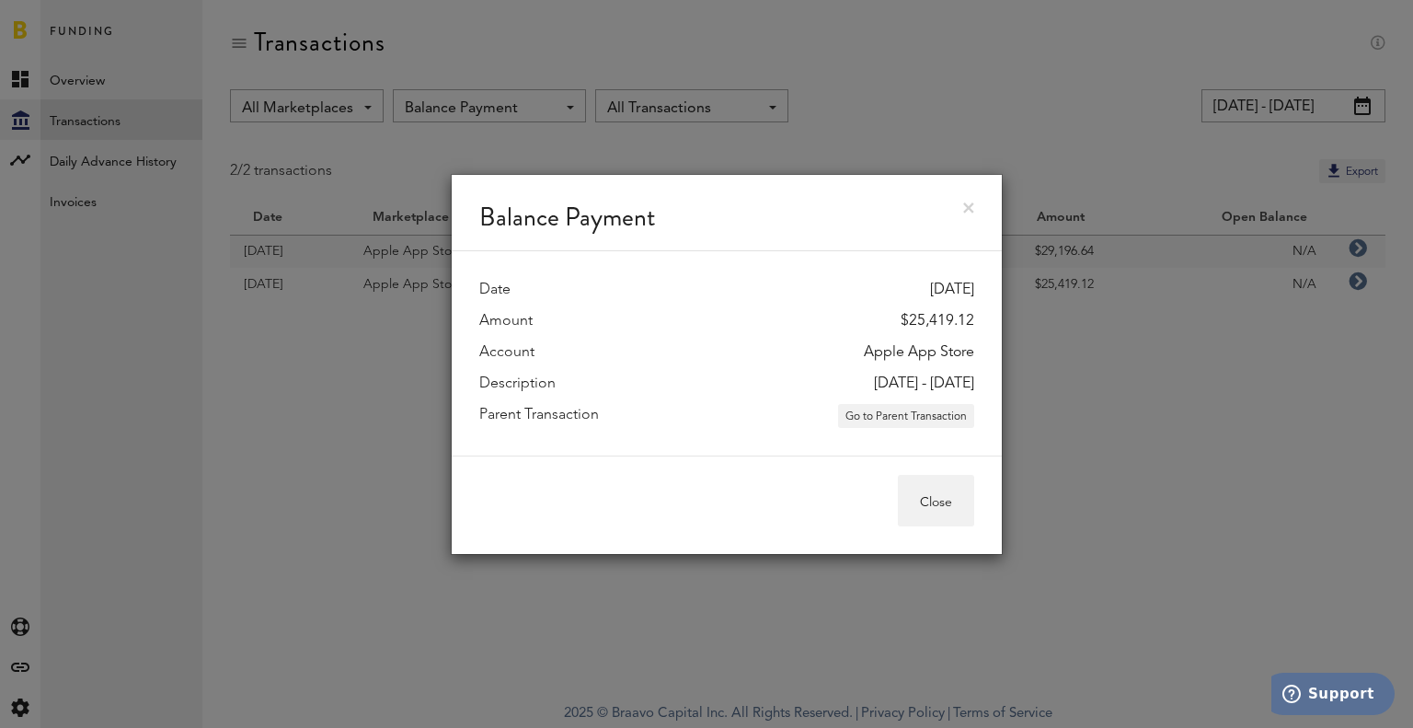
click at [967, 205] on link at bounding box center [968, 207] width 11 height 11
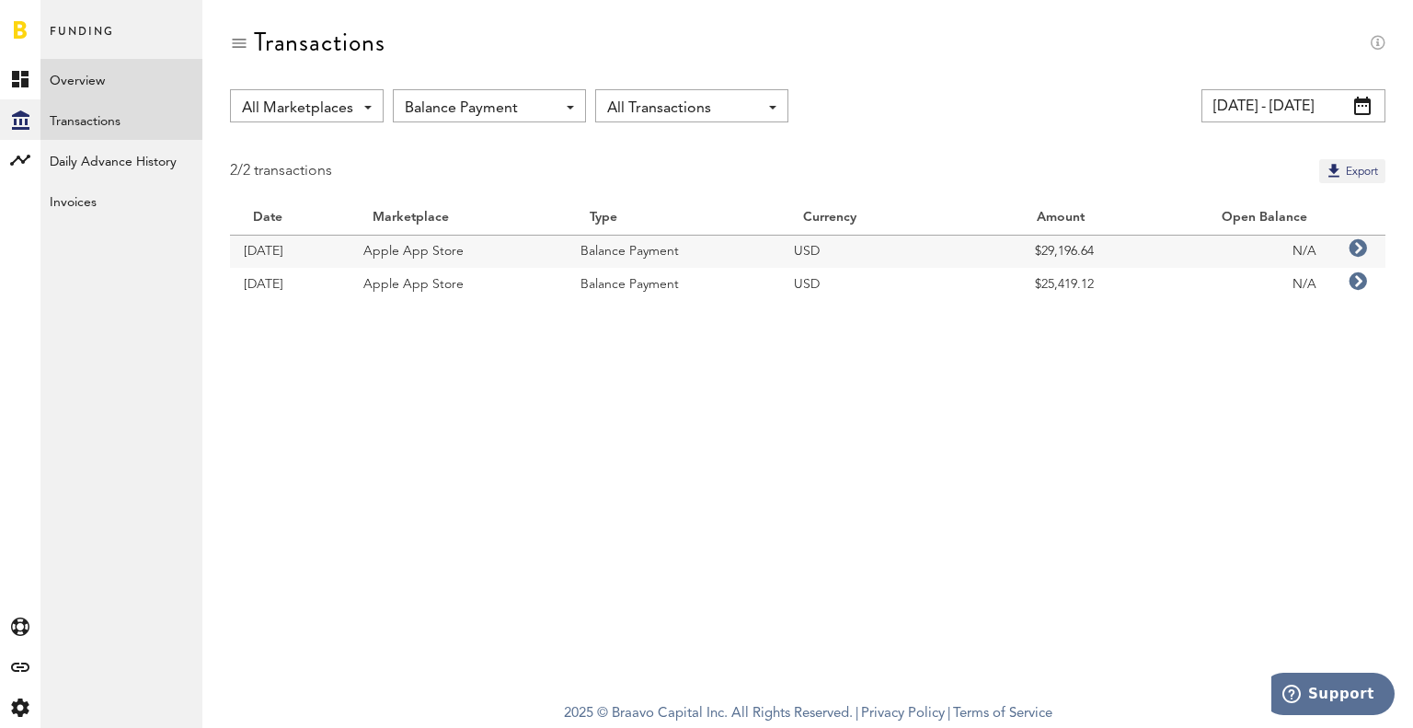
click at [88, 67] on link "Overview" at bounding box center [121, 79] width 162 height 40
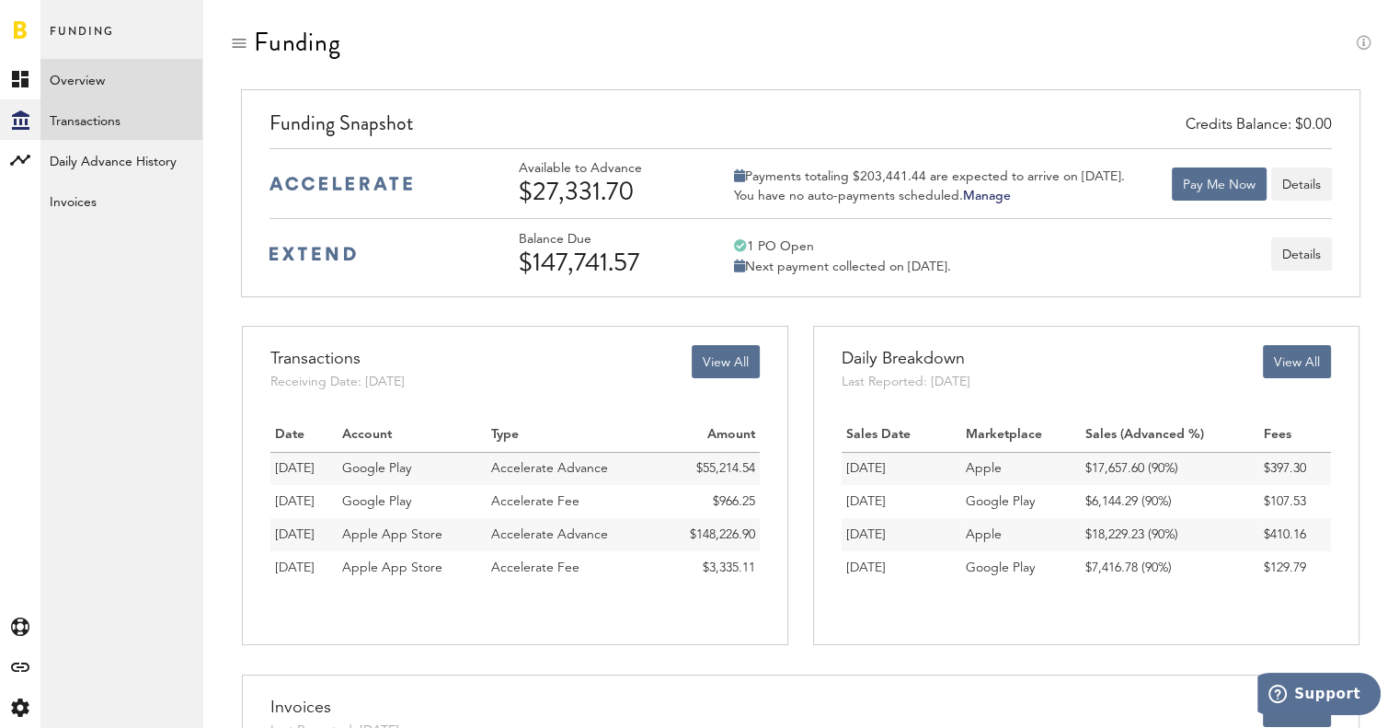
click at [111, 124] on link "Transactions" at bounding box center [121, 119] width 162 height 40
